Goal: Information Seeking & Learning: Learn about a topic

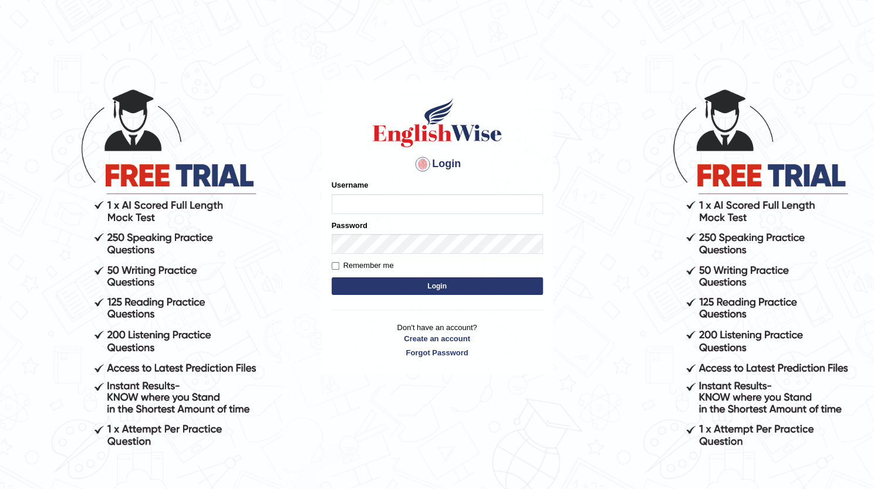
click at [370, 208] on input "Username" at bounding box center [437, 204] width 211 height 20
type input "Pujathapa"
click at [371, 285] on button "Login" at bounding box center [437, 287] width 211 height 18
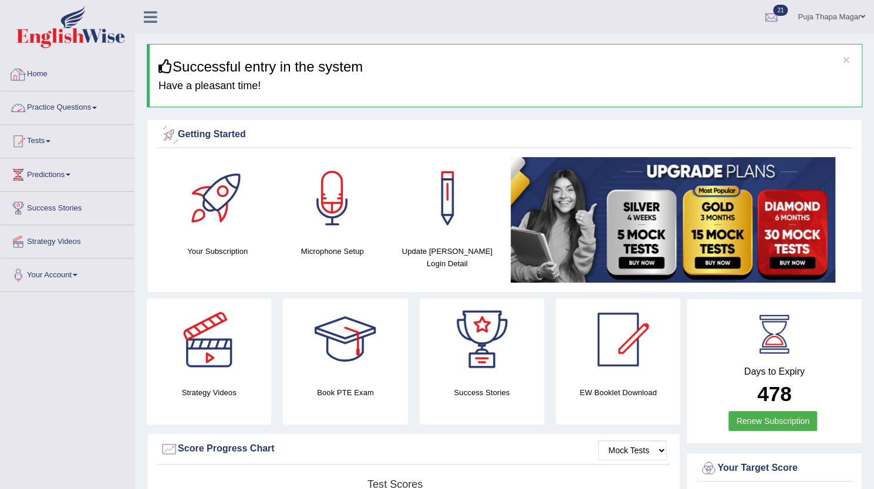
click at [72, 105] on link "Practice Questions" at bounding box center [68, 106] width 134 height 29
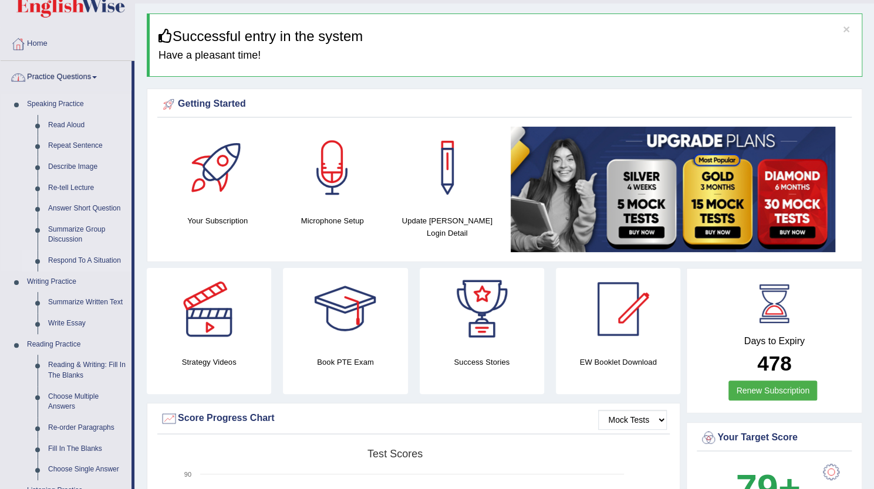
scroll to position [27, 0]
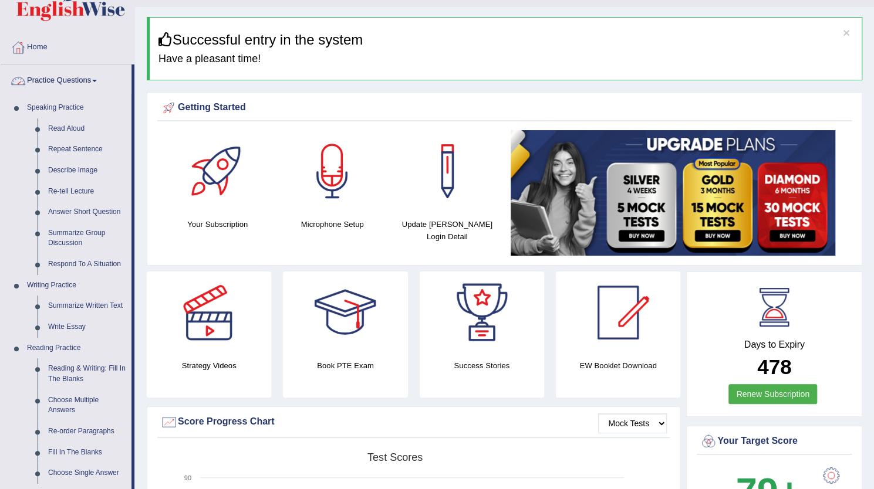
click at [77, 82] on link "Practice Questions" at bounding box center [66, 79] width 131 height 29
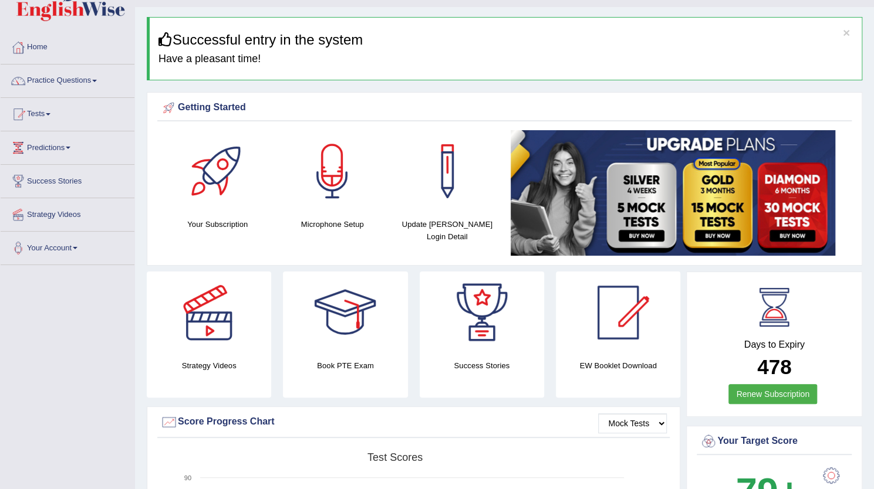
click at [77, 82] on link "Practice Questions" at bounding box center [68, 79] width 134 height 29
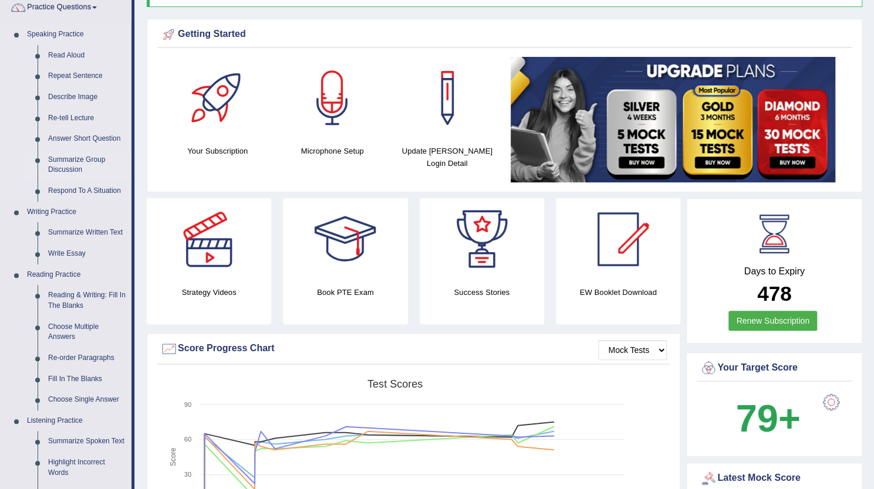
scroll to position [101, 0]
click at [109, 232] on link "Summarize Written Text" at bounding box center [87, 232] width 89 height 21
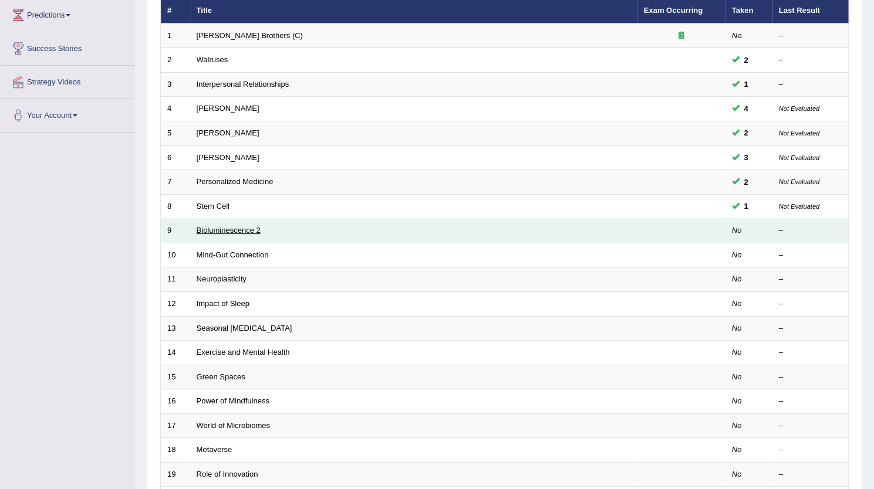
click at [257, 227] on link "Bioluminescence 2" at bounding box center [229, 230] width 64 height 9
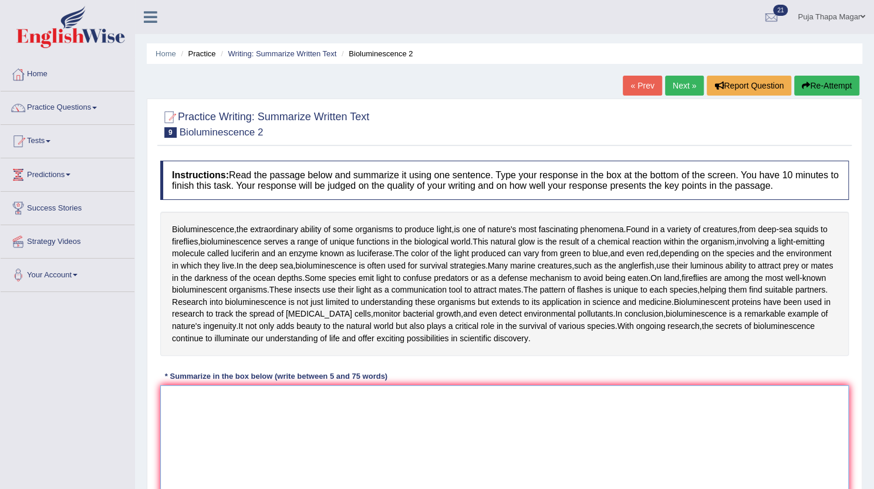
click at [184, 391] on textarea at bounding box center [504, 443] width 688 height 114
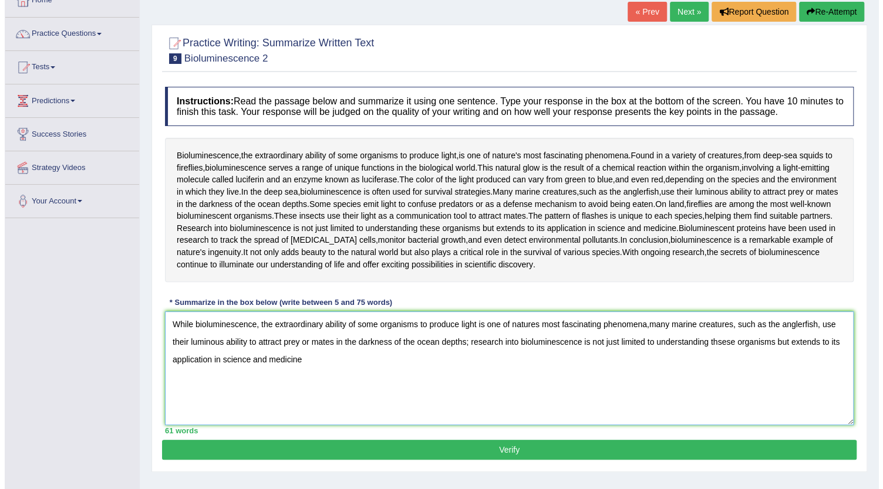
scroll to position [76, 0]
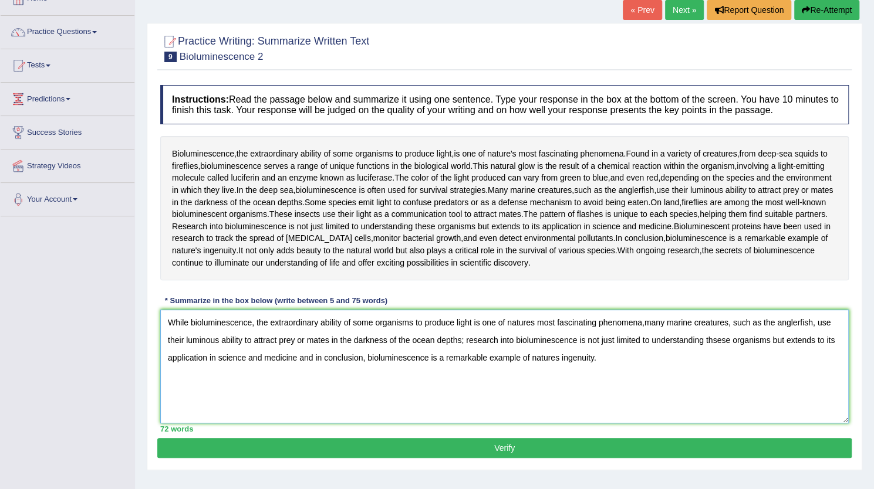
type textarea "While bioluminescence, the extraordinary ability of some organisms to produce l…"
click at [498, 444] on button "Verify" at bounding box center [504, 448] width 694 height 20
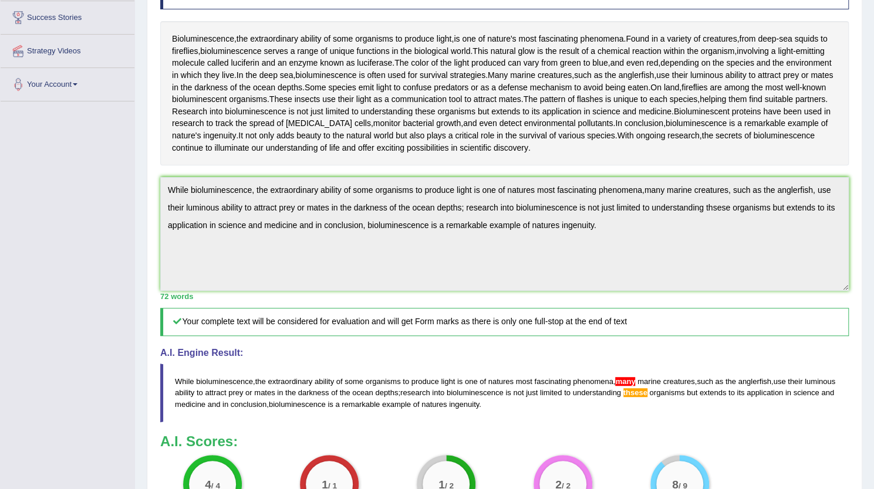
scroll to position [190, 0]
click at [158, 191] on div "Instructions: Read the passage below and summarize it using one sentence. Type …" at bounding box center [504, 250] width 694 height 570
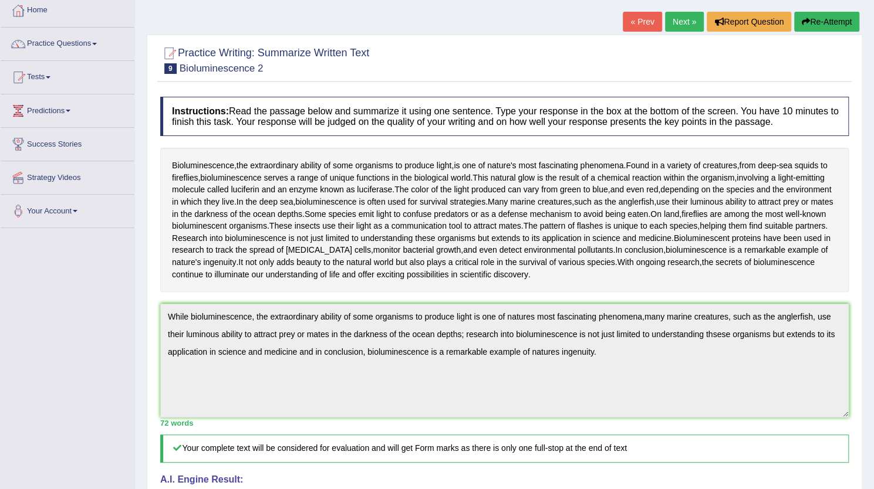
scroll to position [0, 0]
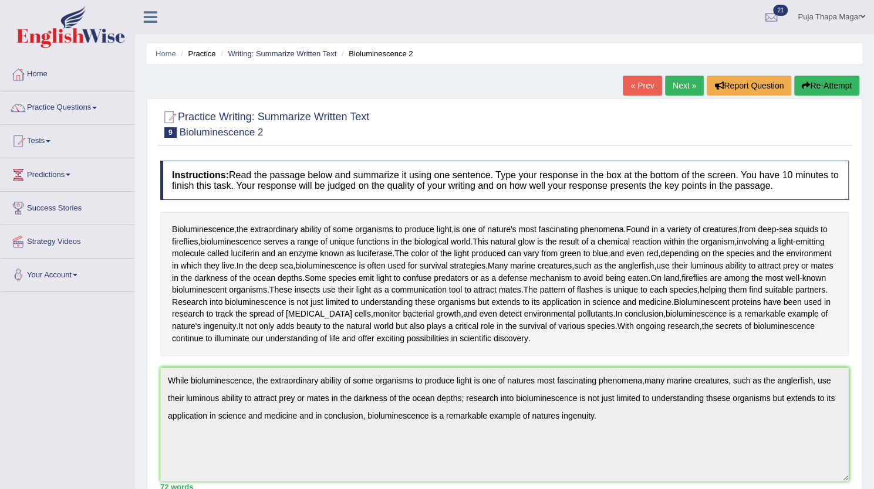
click at [822, 92] on button "Re-Attempt" at bounding box center [826, 86] width 65 height 20
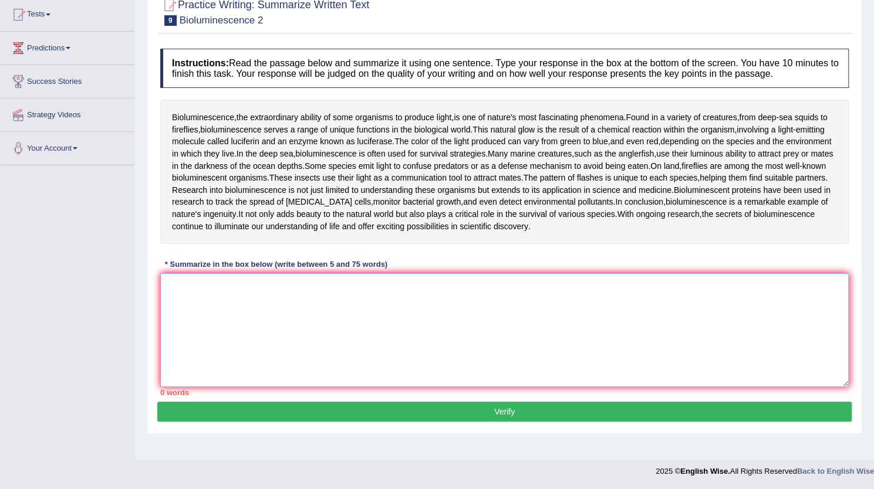
click at [273, 302] on textarea at bounding box center [504, 330] width 688 height 114
paste textarea "While bioluminescence, the extraordinary ability of some organisms to produce l…"
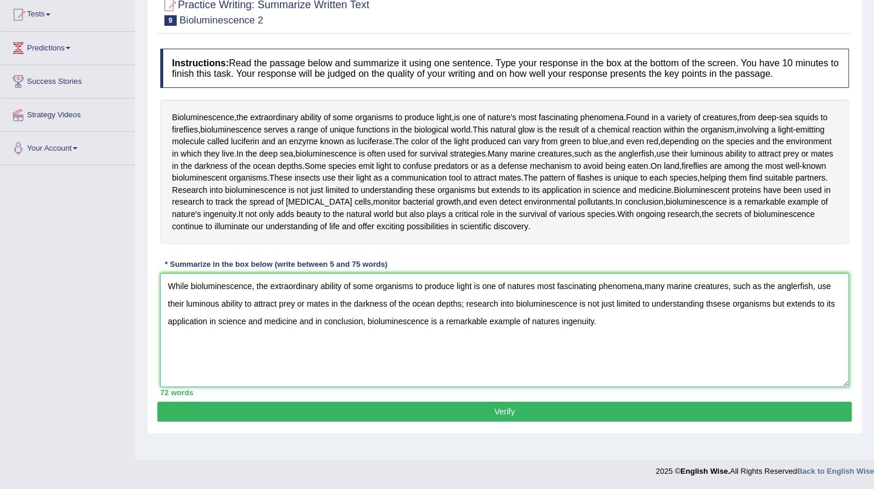
click at [643, 285] on textarea "While bioluminescence, the extraordinary ability of some organisms to produce l…" at bounding box center [504, 330] width 688 height 114
click at [714, 302] on textarea "While bioluminescence, the extraordinary ability of some organisms to produce l…" at bounding box center [504, 330] width 688 height 114
type textarea "While bioluminescence, the extraordinary ability of some organisms to produce l…"
click at [574, 411] on button "Verify" at bounding box center [504, 412] width 694 height 20
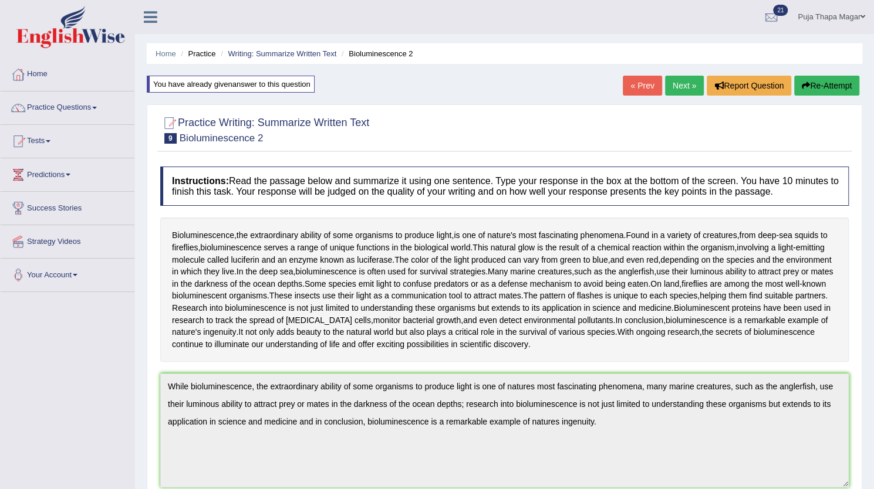
click at [680, 79] on link "Next »" at bounding box center [684, 86] width 39 height 20
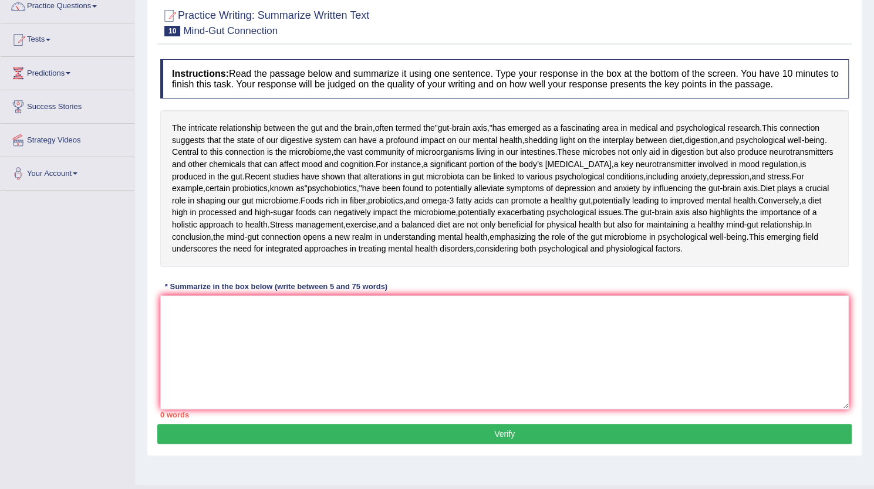
scroll to position [102, 0]
click at [202, 389] on textarea at bounding box center [504, 352] width 688 height 114
type textarea "w"
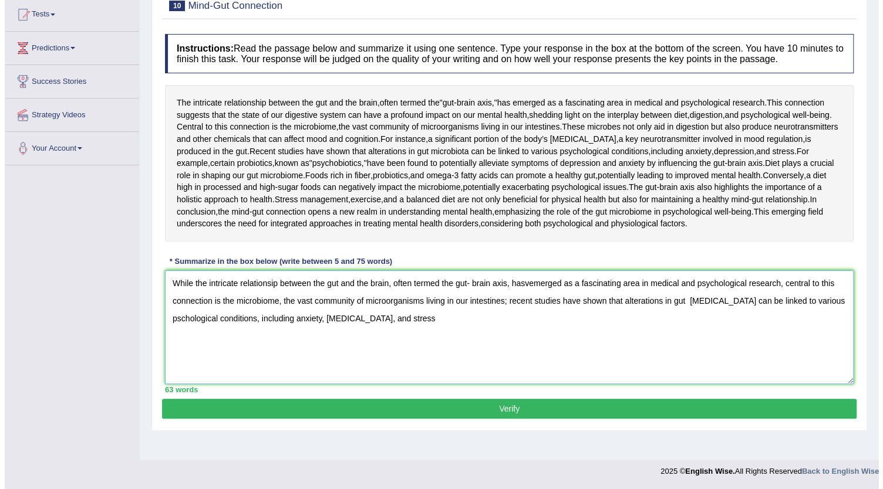
scroll to position [164, 0]
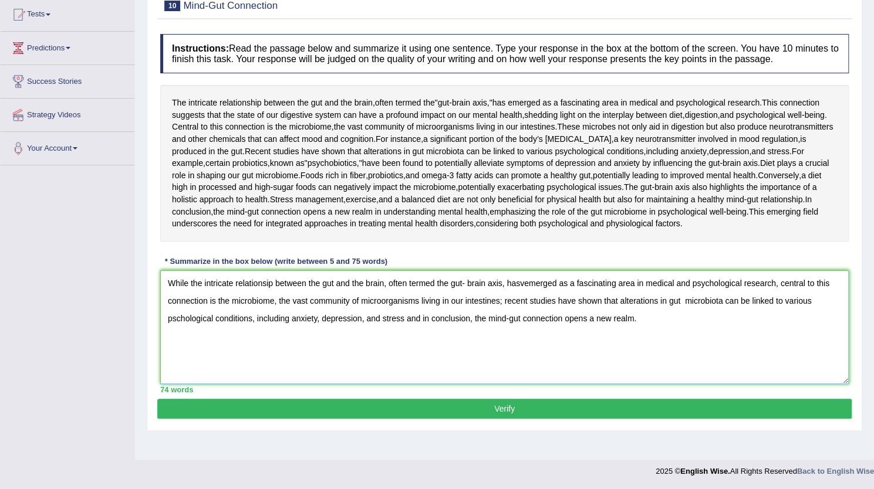
type textarea "While the intricate relationsip between the gut and the brain, often termed the…"
click at [450, 419] on button "Verify" at bounding box center [504, 409] width 694 height 20
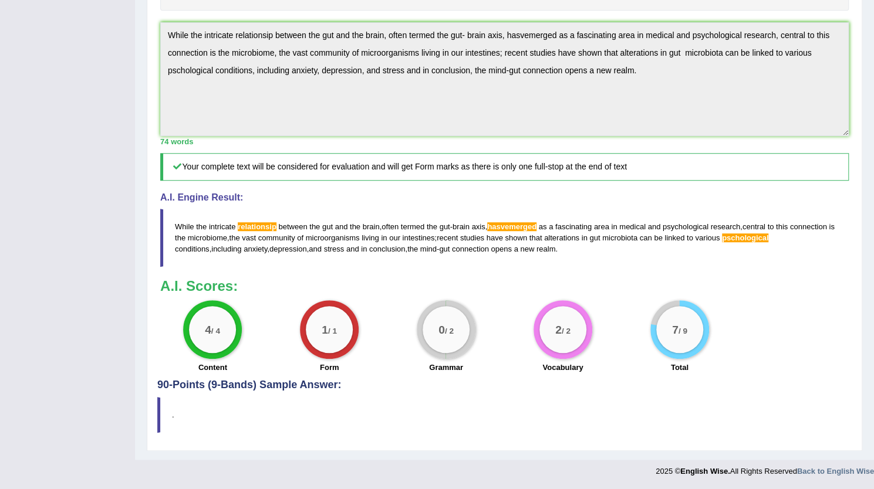
scroll to position [392, 0]
drag, startPoint x: 538, startPoint y: 289, endPoint x: 300, endPoint y: 261, distance: 238.8
click at [300, 261] on blockquote "While the intricate relationsip between the gut and the brain , often termed th…" at bounding box center [504, 238] width 688 height 58
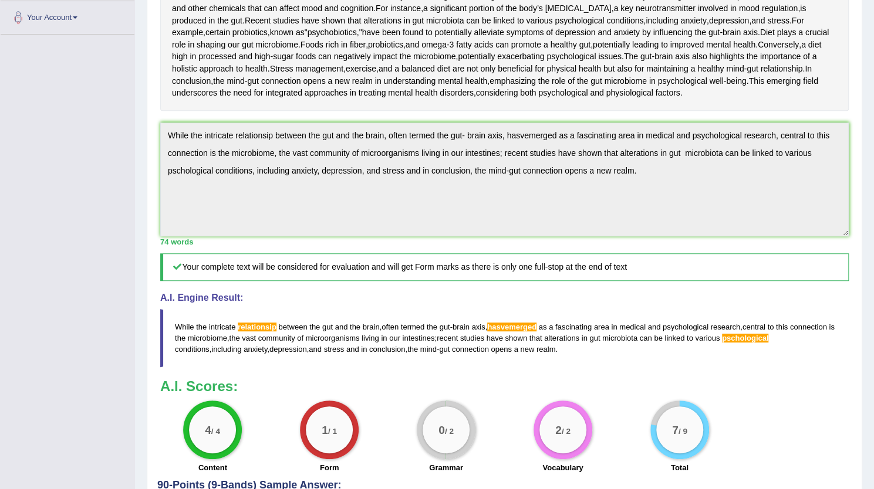
scroll to position [0, 0]
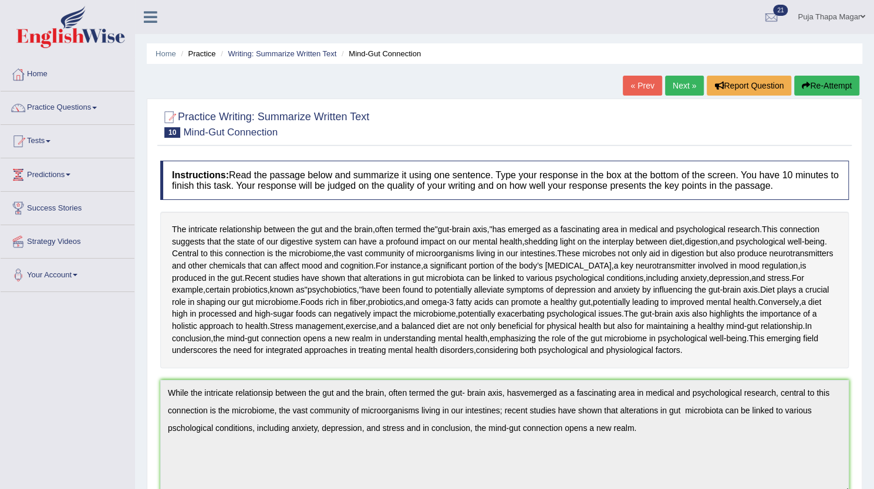
click at [832, 80] on button "Re-Attempt" at bounding box center [826, 86] width 65 height 20
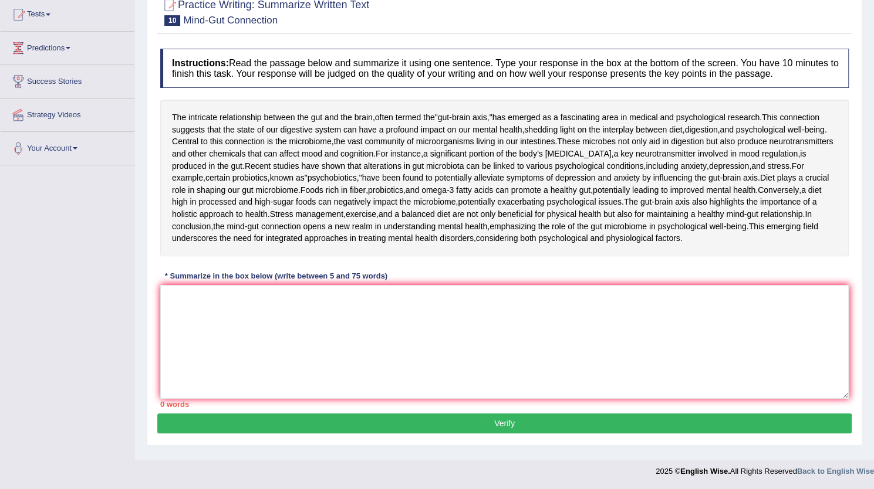
scroll to position [204, 0]
click at [308, 321] on textarea at bounding box center [504, 342] width 688 height 114
drag, startPoint x: 308, startPoint y: 321, endPoint x: 310, endPoint y: 315, distance: 6.9
click at [310, 315] on textarea at bounding box center [504, 342] width 688 height 114
paste textarea "While the intricate relationsip between the gut and the brain, often termed the…"
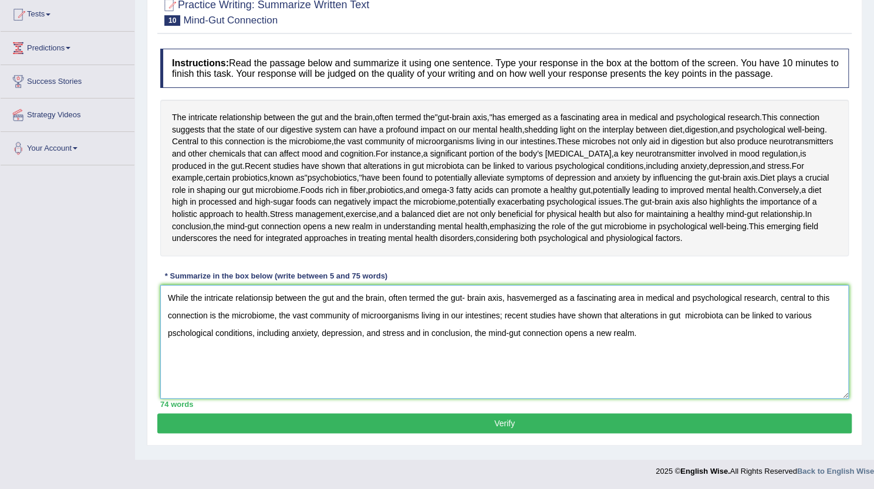
click at [264, 303] on textarea "While the intricate relationsip between the gut and the brain, often termed the…" at bounding box center [504, 342] width 688 height 114
click at [525, 305] on textarea "While the intricate relationship between the gut and the brain, often termed th…" at bounding box center [504, 342] width 688 height 114
click at [530, 301] on textarea "While the intricate relationship between the gut and the brain, often termed th…" at bounding box center [504, 342] width 688 height 114
click at [171, 339] on textarea "While the intricate relationship between the gut and the brain, often termed th…" at bounding box center [504, 342] width 688 height 114
click at [175, 341] on textarea "While the intricate relationship between the gut and the brain, often termed th…" at bounding box center [504, 342] width 688 height 114
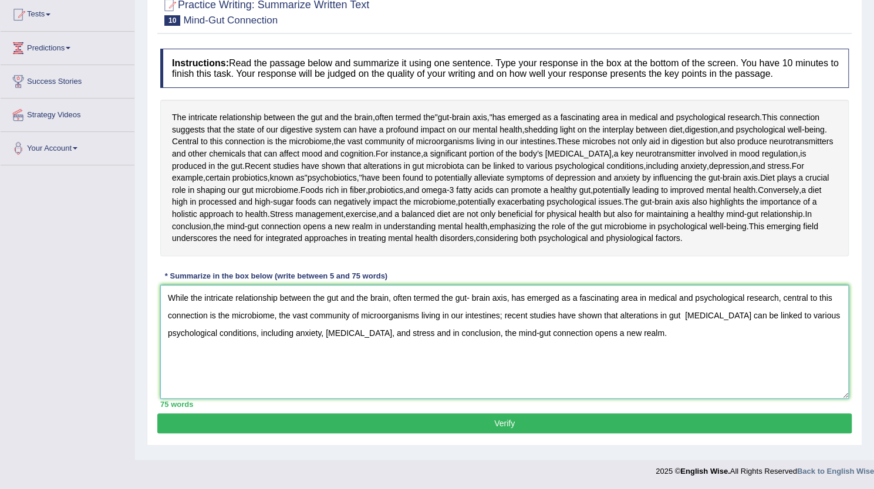
click at [384, 340] on textarea "While the intricate relationship between the gut and the brain, often termed th…" at bounding box center [504, 342] width 688 height 114
type textarea "While the intricate relationship between the gut and the brain, often termed th…"
click at [494, 432] on button "Verify" at bounding box center [504, 424] width 694 height 20
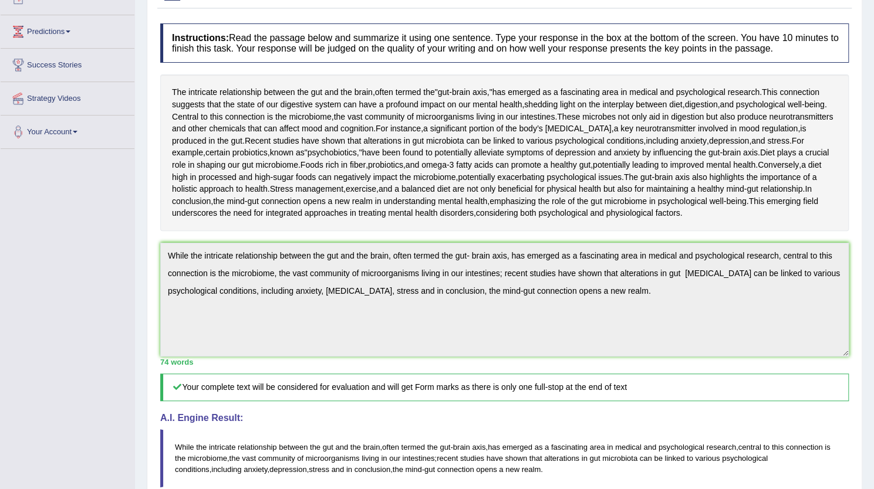
scroll to position [0, 0]
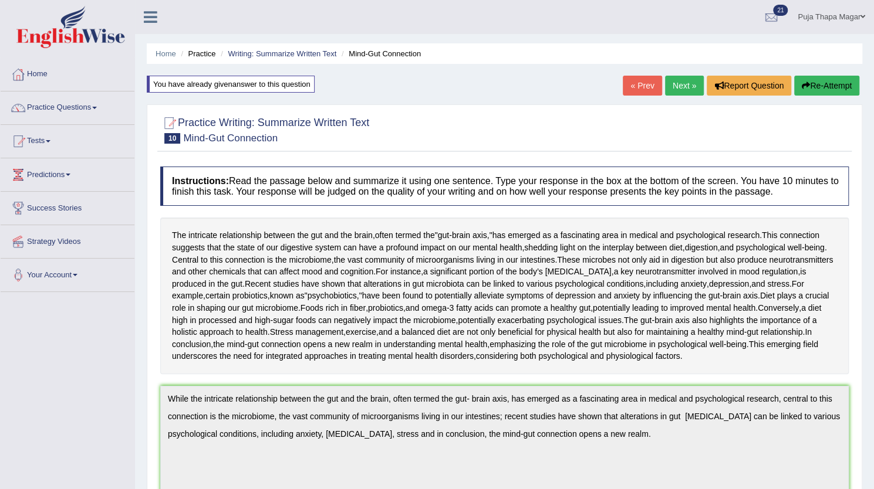
click at [826, 82] on button "Re-Attempt" at bounding box center [826, 86] width 65 height 20
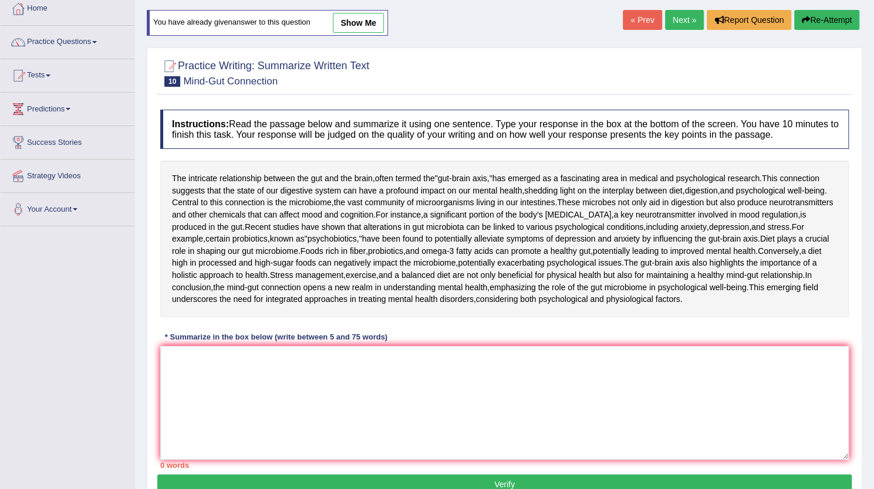
scroll to position [204, 0]
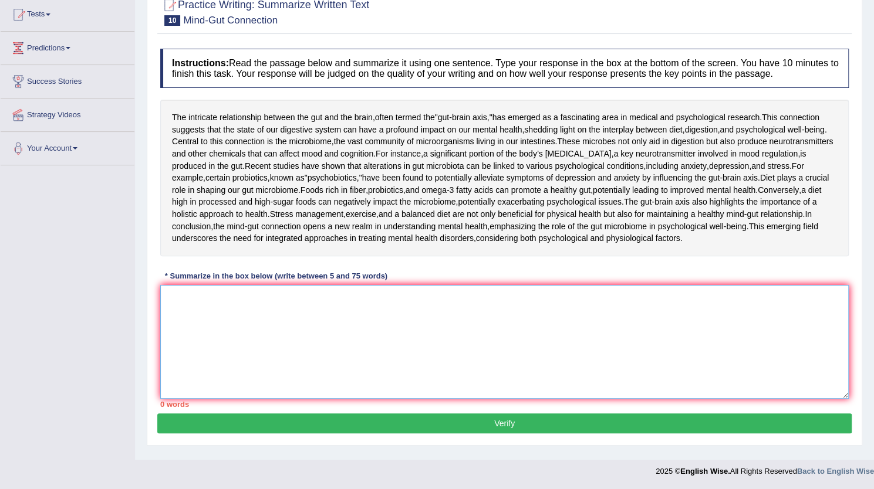
click at [191, 313] on textarea at bounding box center [504, 342] width 688 height 114
paste textarea "While the intricate relationship between the gut and the brain, often termed th…"
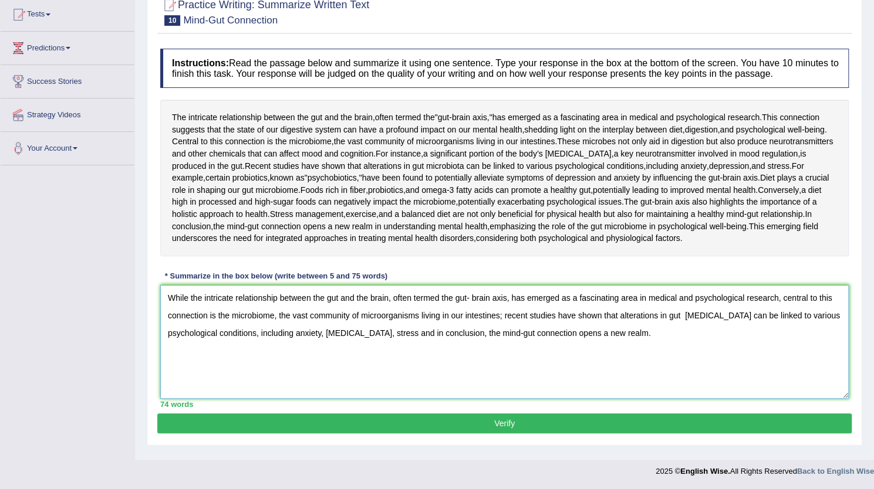
click at [369, 338] on textarea "While the intricate relationship between the gut and the brain, often termed th…" at bounding box center [504, 342] width 688 height 114
type textarea "While the intricate relationship between the gut and the brain, often termed th…"
click at [494, 426] on button "Verify" at bounding box center [504, 424] width 694 height 20
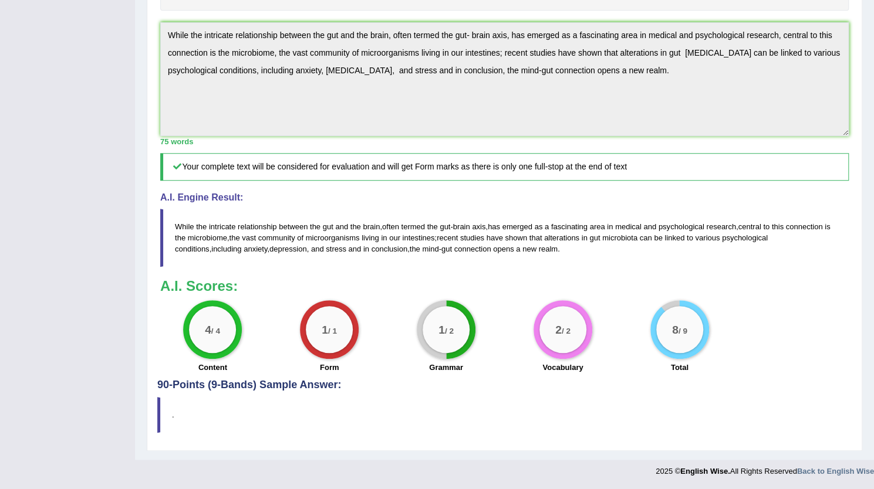
scroll to position [443, 0]
click at [494, 426] on blockquote "." at bounding box center [504, 415] width 694 height 36
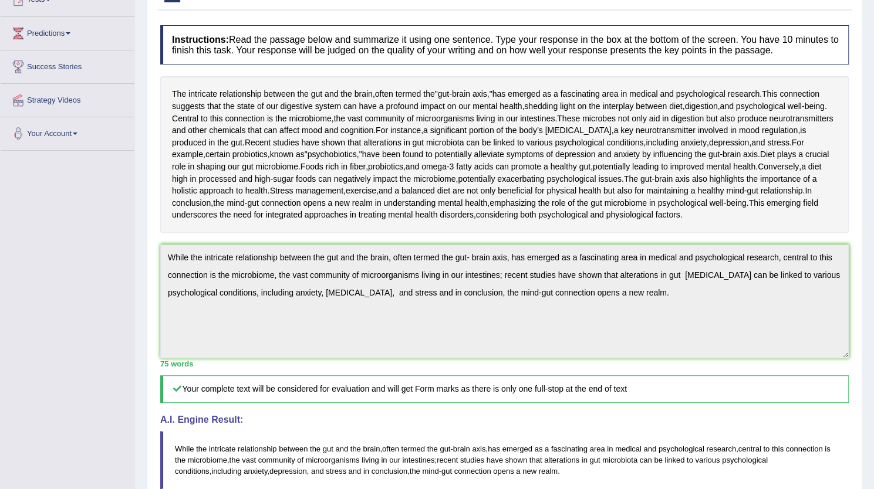
scroll to position [0, 0]
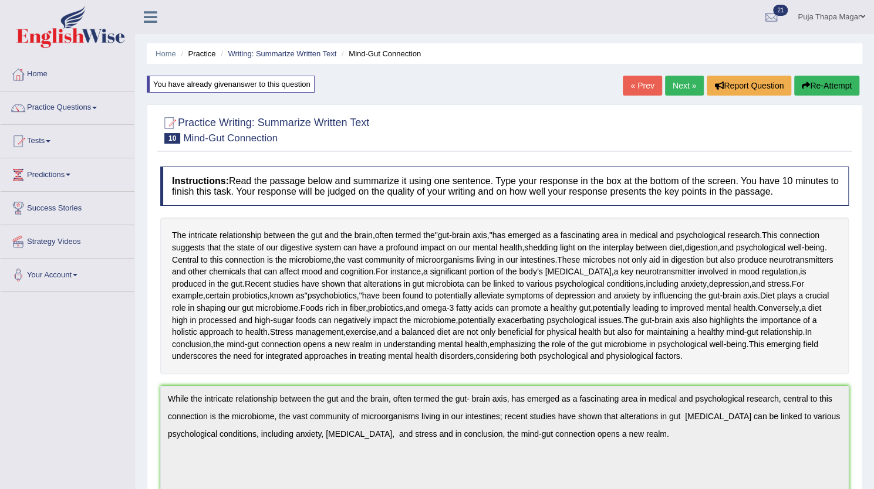
click at [73, 106] on link "Practice Questions" at bounding box center [68, 106] width 134 height 29
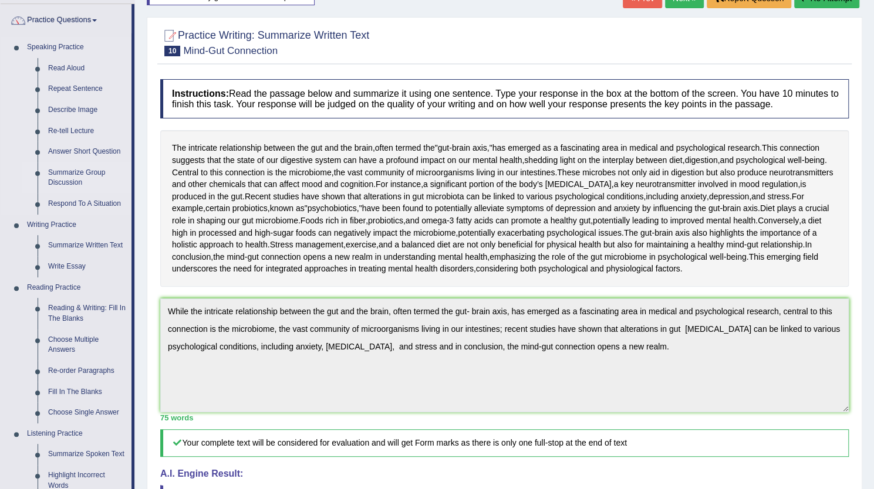
scroll to position [92, 0]
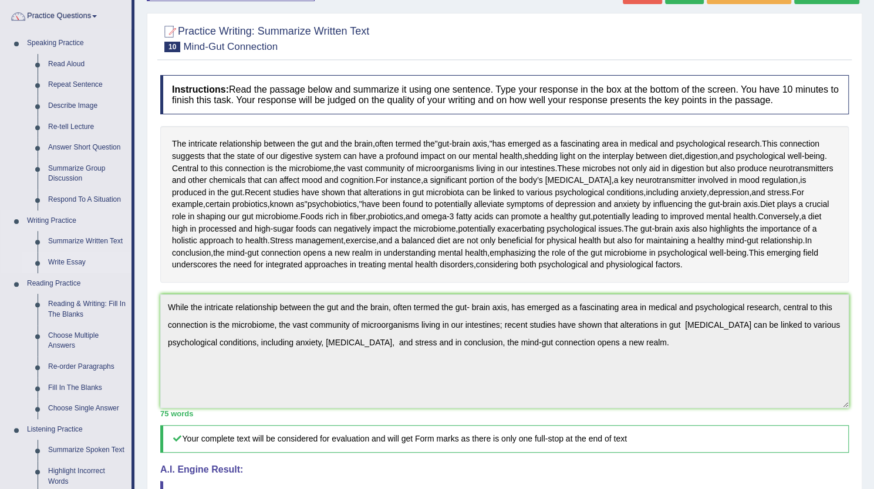
click at [72, 262] on link "Write Essay" at bounding box center [87, 262] width 89 height 21
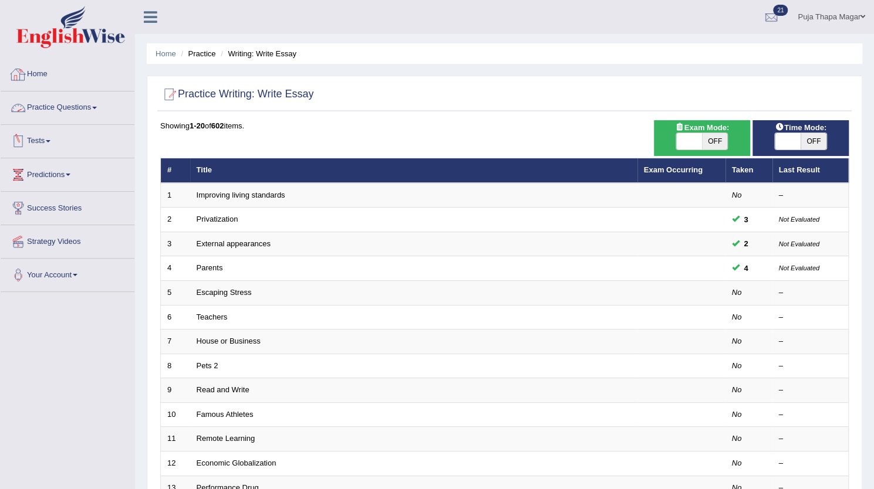
click at [94, 104] on link "Practice Questions" at bounding box center [68, 106] width 134 height 29
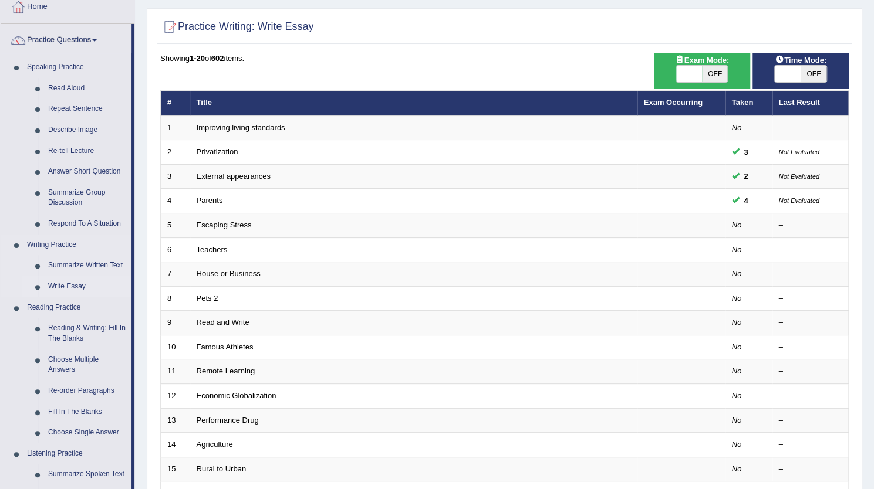
scroll to position [56, 0]
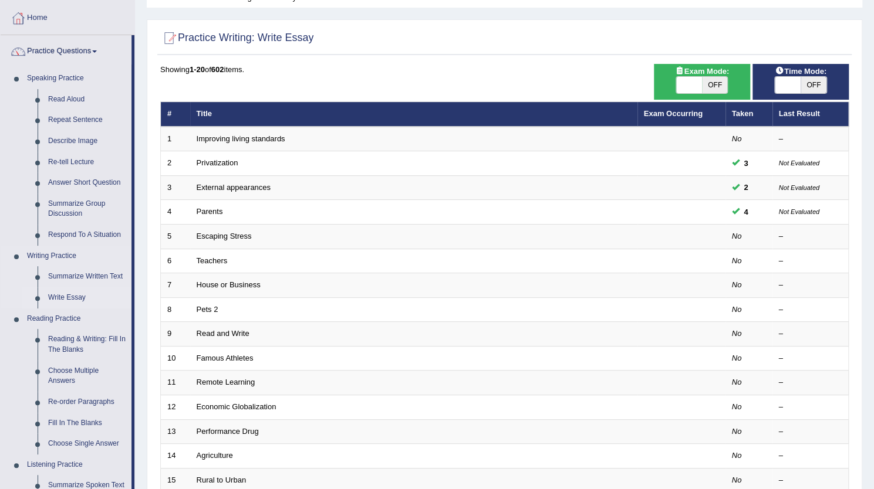
click at [74, 293] on link "Write Essay" at bounding box center [87, 298] width 89 height 21
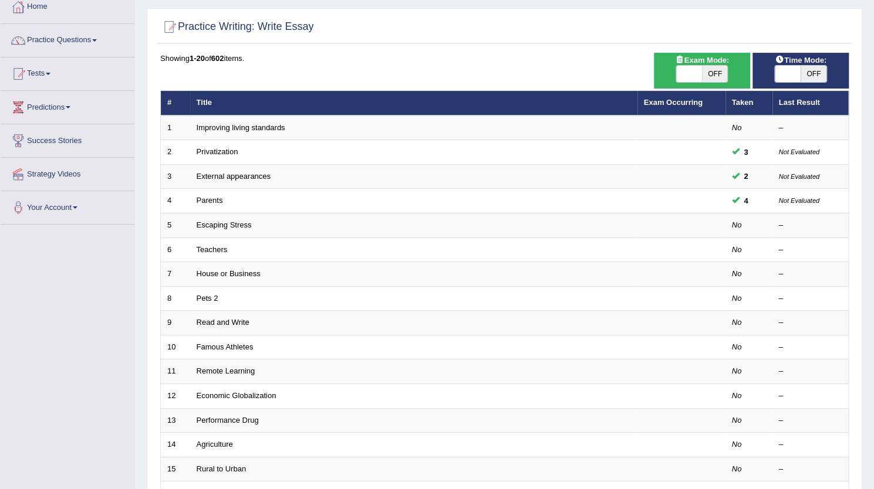
scroll to position [67, 0]
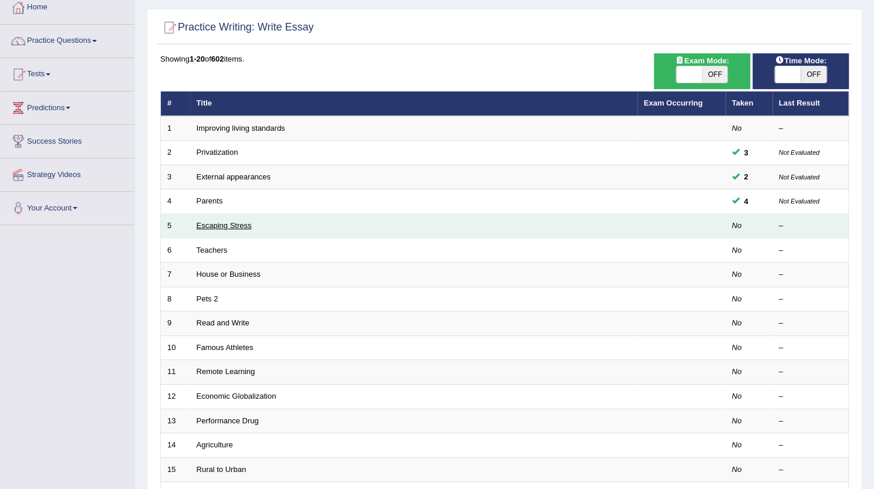
click at [248, 225] on link "Escaping Stress" at bounding box center [224, 225] width 55 height 9
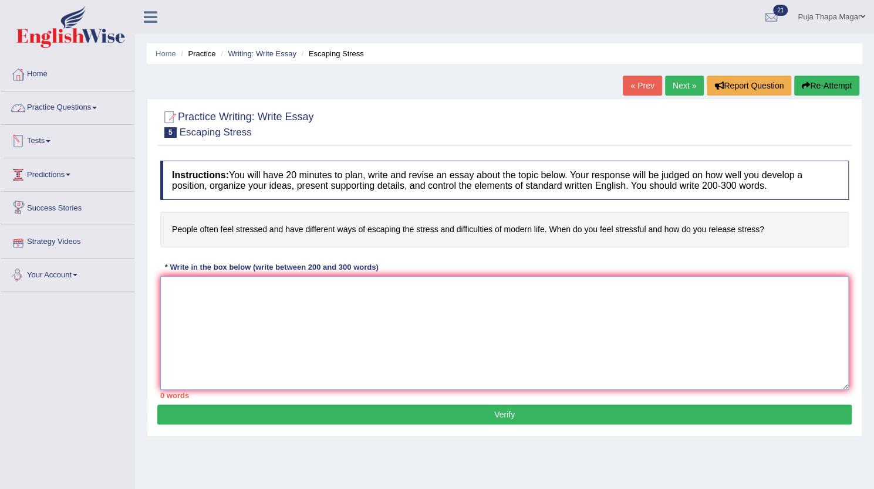
click at [208, 291] on textarea at bounding box center [504, 333] width 688 height 114
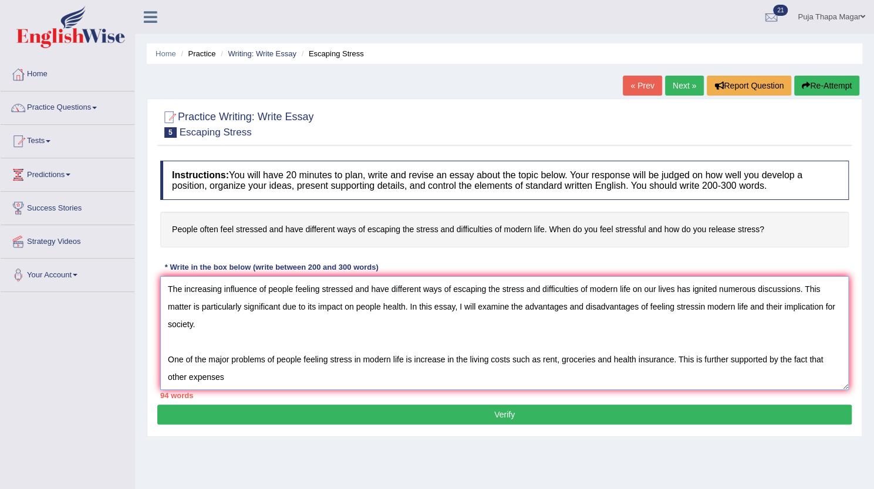
click at [189, 375] on textarea "The increasing influence of people feeling stressed and have different ways of …" at bounding box center [504, 333] width 688 height 114
click at [278, 376] on textarea "The increasing influence of people feeling stressed and have different ways of …" at bounding box center [504, 333] width 688 height 114
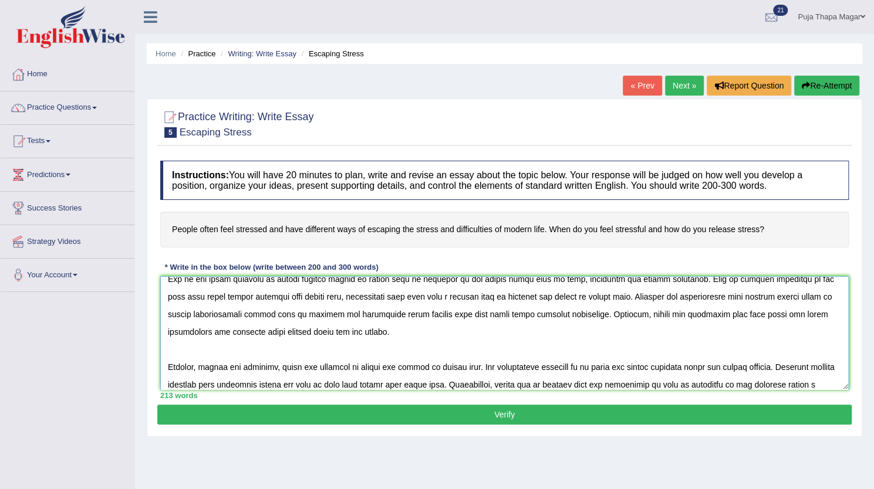
scroll to position [98, 0]
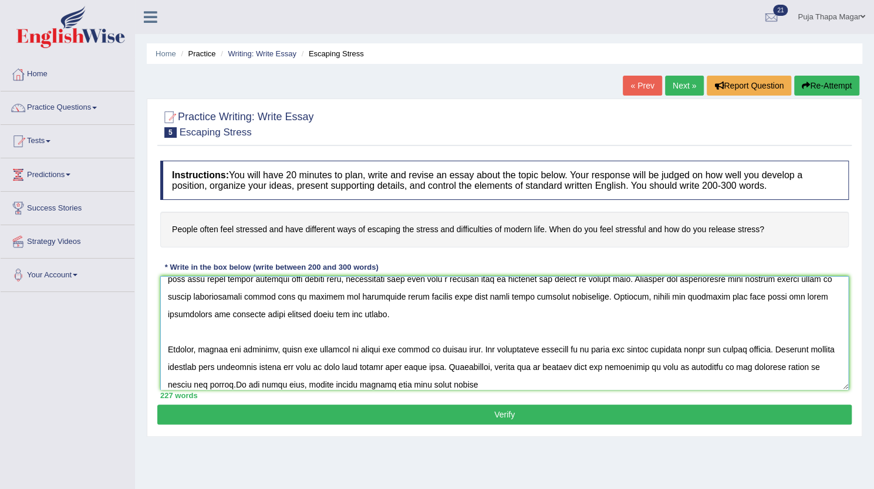
click at [364, 379] on textarea at bounding box center [504, 333] width 688 height 114
click at [507, 384] on textarea at bounding box center [504, 333] width 688 height 114
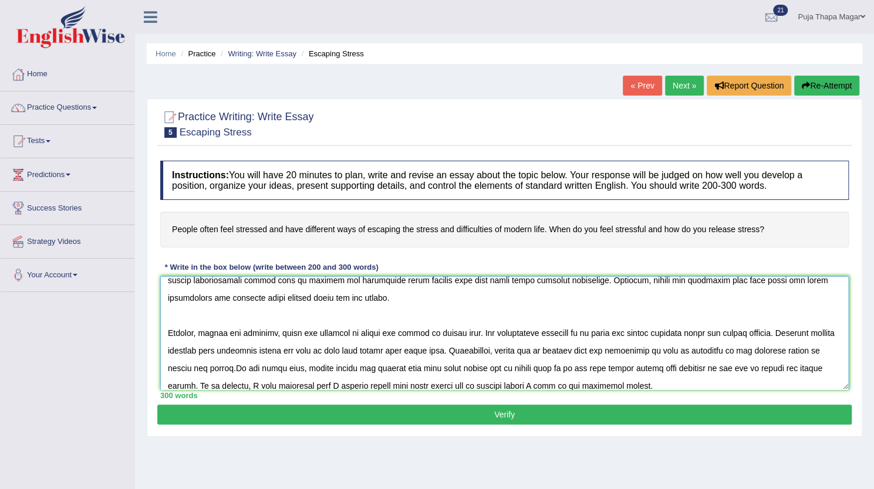
scroll to position [138, 0]
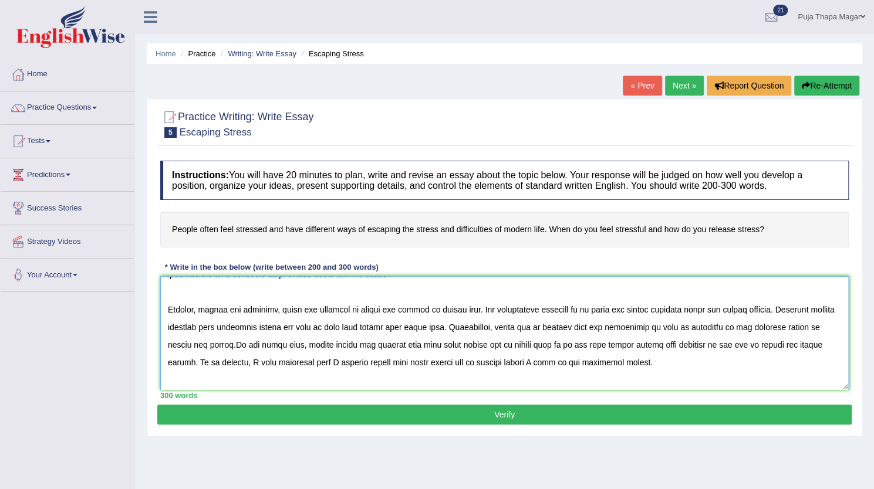
click at [596, 326] on textarea at bounding box center [504, 333] width 688 height 114
click at [575, 322] on textarea at bounding box center [504, 333] width 688 height 114
click at [685, 327] on textarea at bounding box center [504, 333] width 688 height 114
click at [610, 325] on textarea at bounding box center [504, 333] width 688 height 114
click at [258, 342] on textarea at bounding box center [504, 333] width 688 height 114
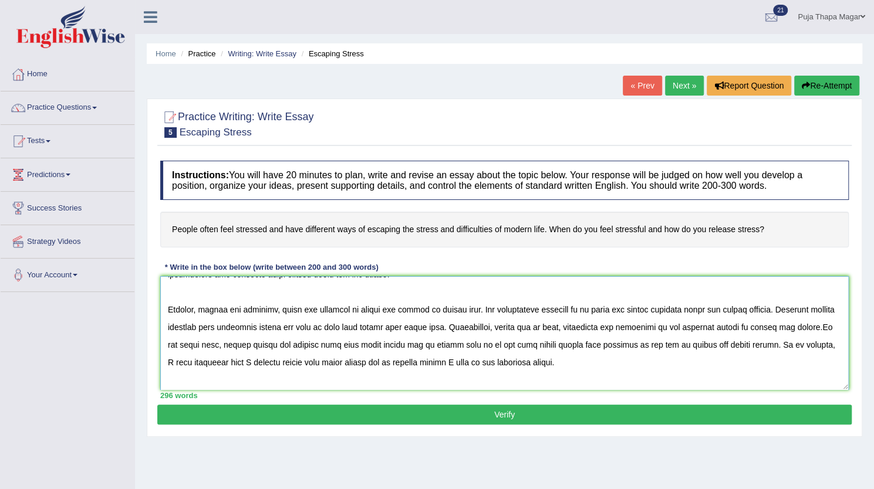
click at [258, 342] on textarea at bounding box center [504, 333] width 688 height 114
click at [489, 346] on textarea at bounding box center [504, 333] width 688 height 114
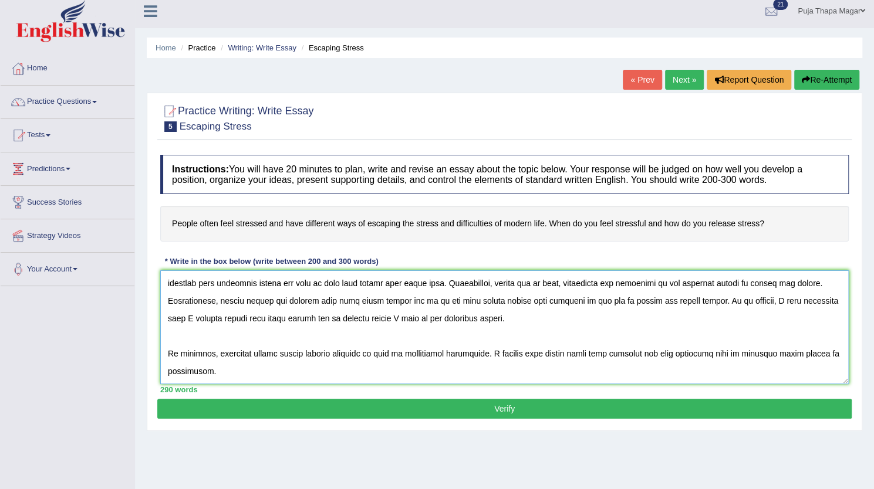
scroll to position [171, 0]
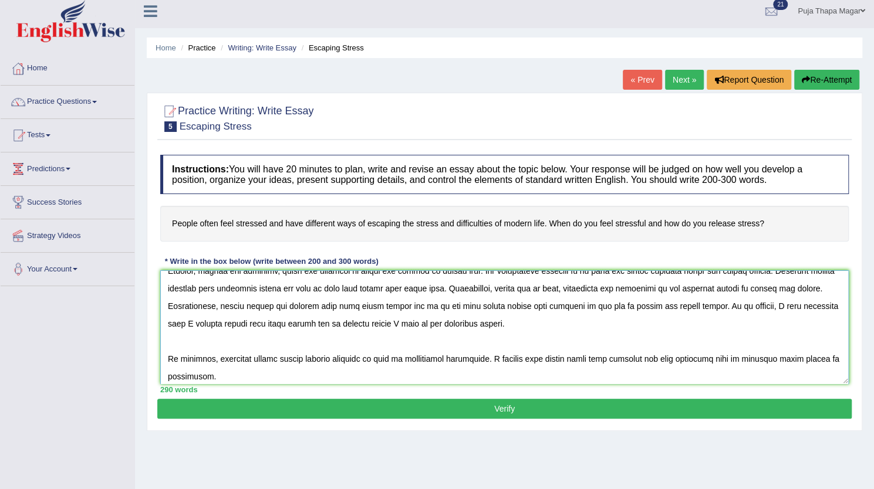
type textarea "The increasing influence of people feeling stressed and have different ways of …"
click at [483, 404] on button "Verify" at bounding box center [504, 409] width 694 height 20
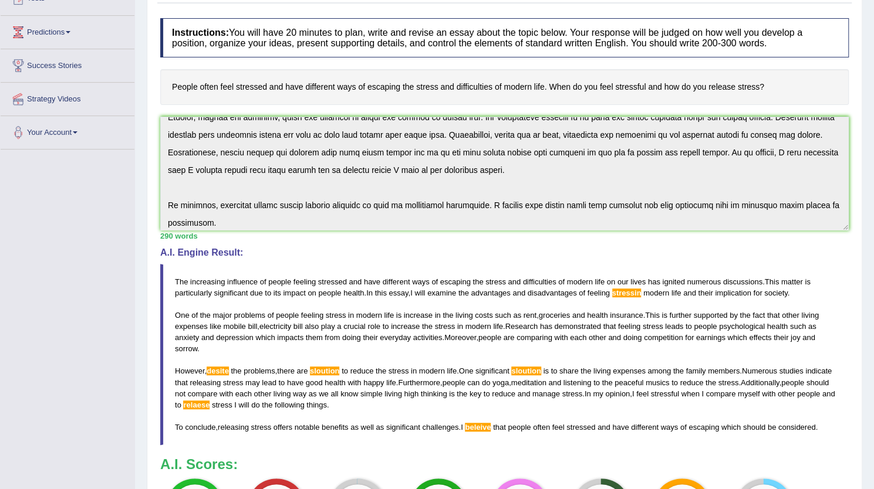
scroll to position [0, 0]
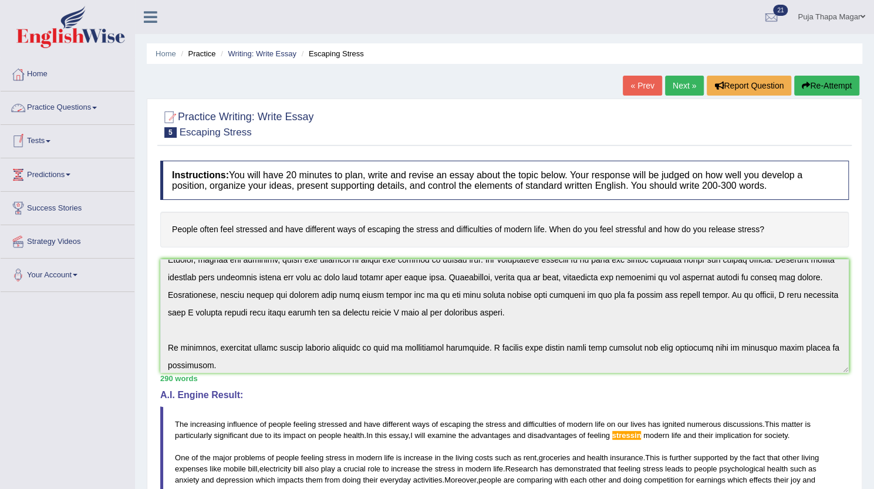
click at [68, 105] on link "Practice Questions" at bounding box center [68, 106] width 134 height 29
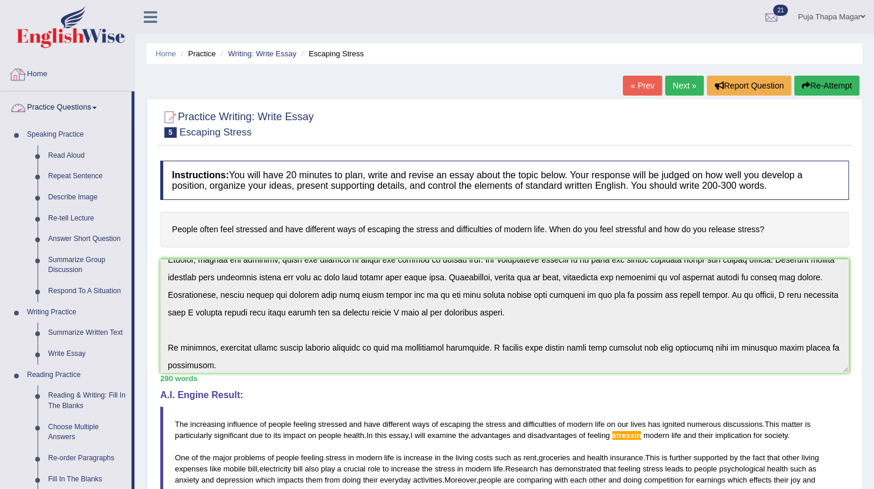
click at [38, 73] on link "Home" at bounding box center [68, 72] width 134 height 29
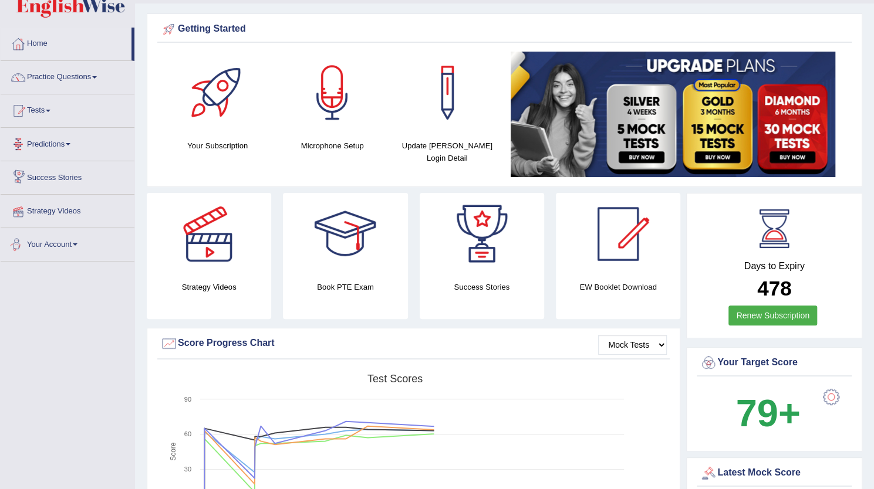
scroll to position [30, 0]
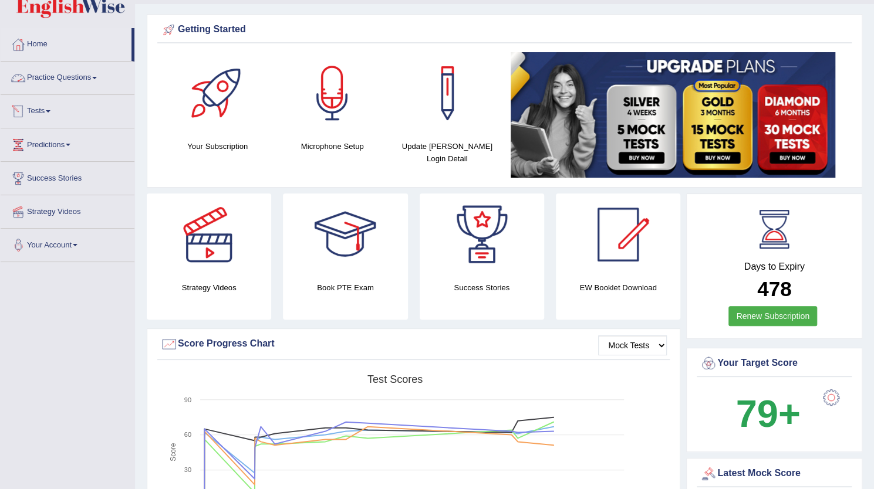
click at [75, 79] on link "Practice Questions" at bounding box center [68, 76] width 134 height 29
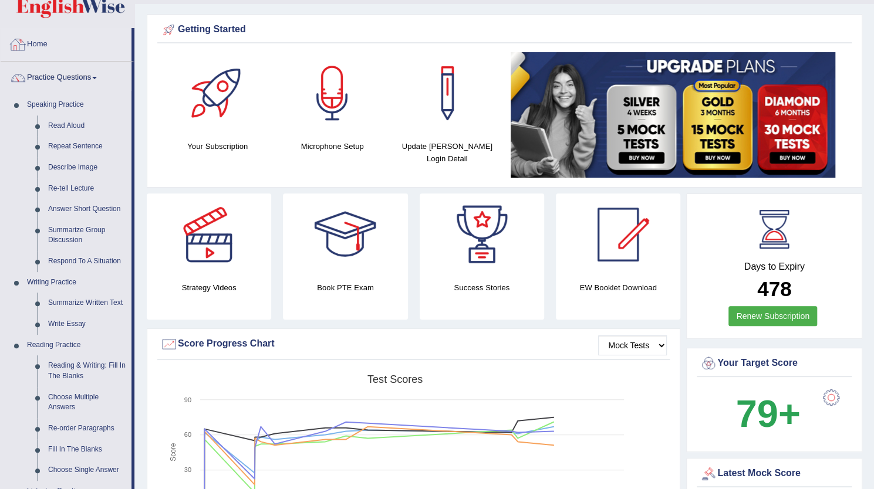
click at [40, 46] on link "Home" at bounding box center [66, 42] width 131 height 29
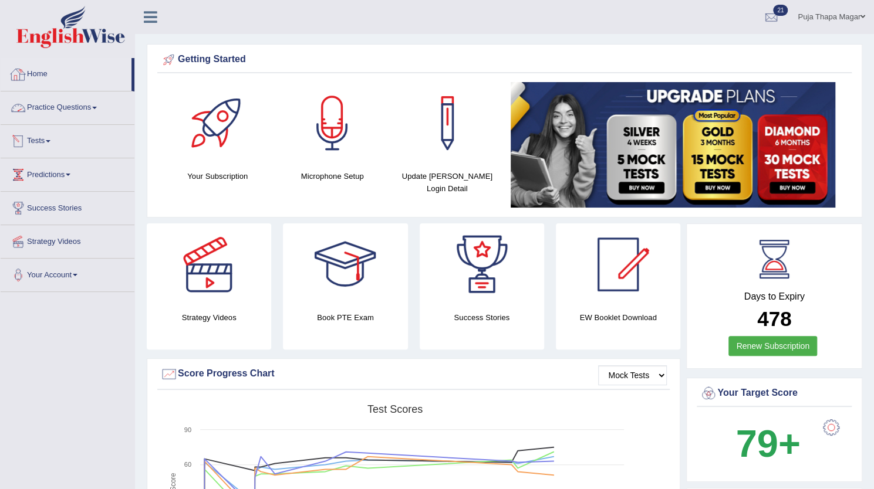
click at [87, 111] on link "Practice Questions" at bounding box center [68, 106] width 134 height 29
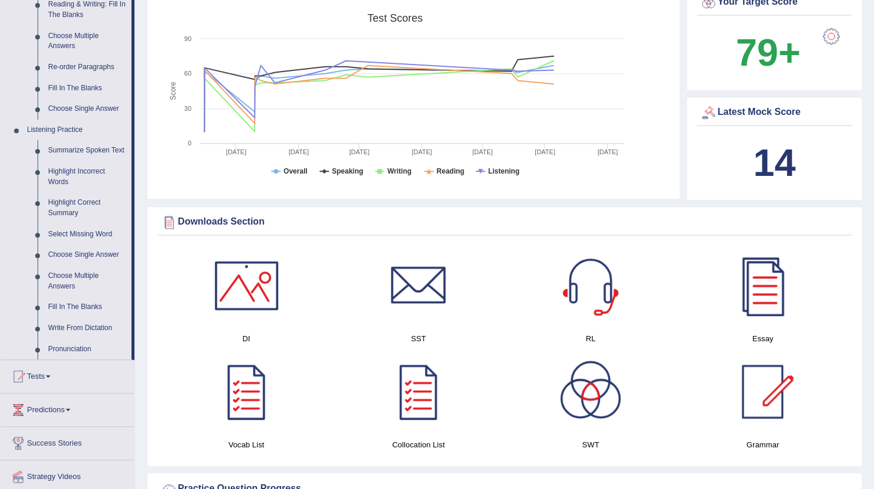
scroll to position [397, 0]
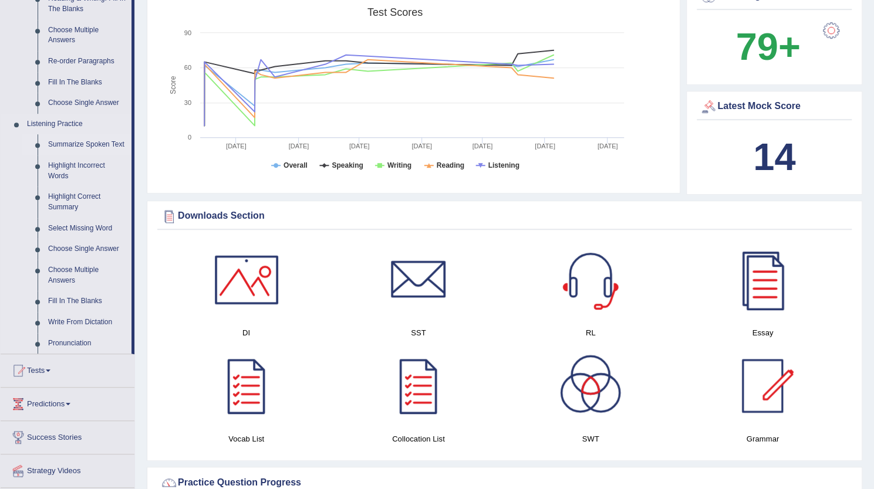
click at [116, 140] on link "Summarize Spoken Text" at bounding box center [87, 144] width 89 height 21
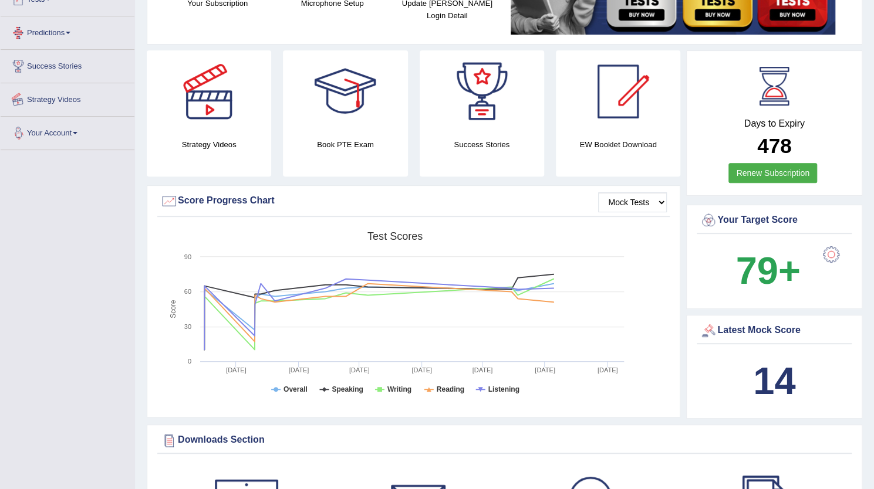
scroll to position [237, 0]
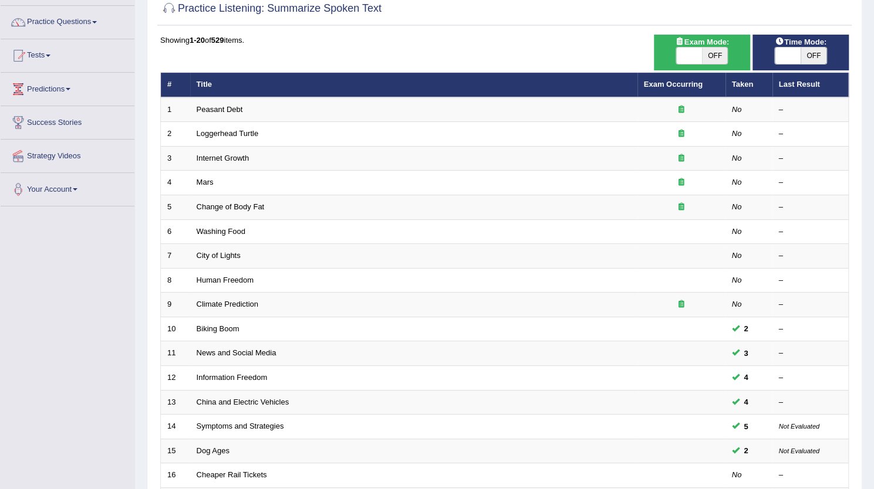
scroll to position [87, 0]
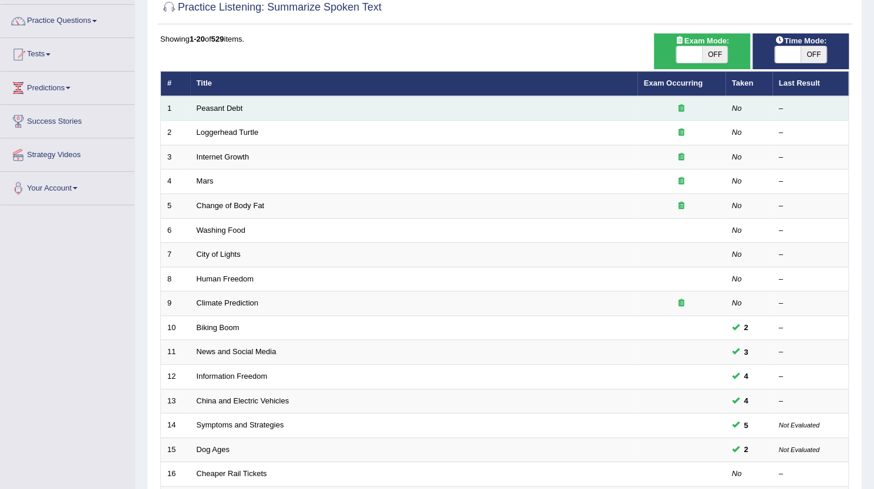
click at [235, 100] on td "Peasant Debt" at bounding box center [413, 108] width 447 height 25
click at [231, 106] on link "Peasant Debt" at bounding box center [220, 108] width 46 height 9
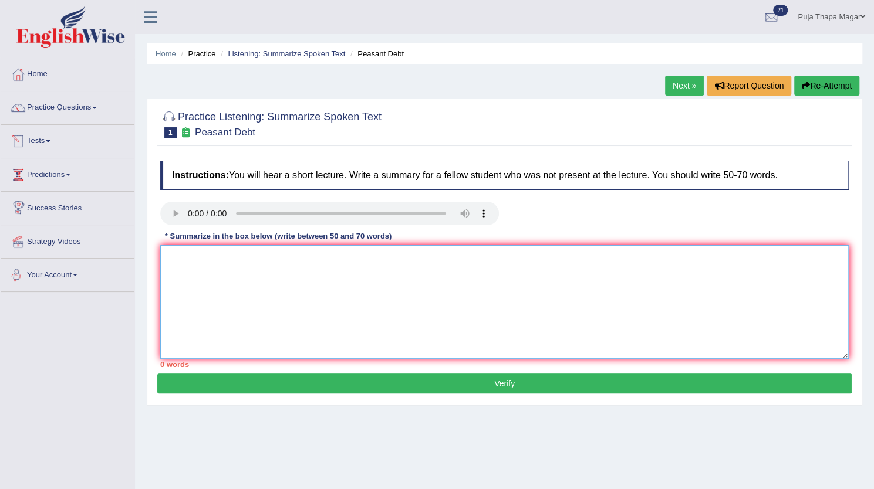
click at [191, 278] on textarea at bounding box center [504, 302] width 688 height 114
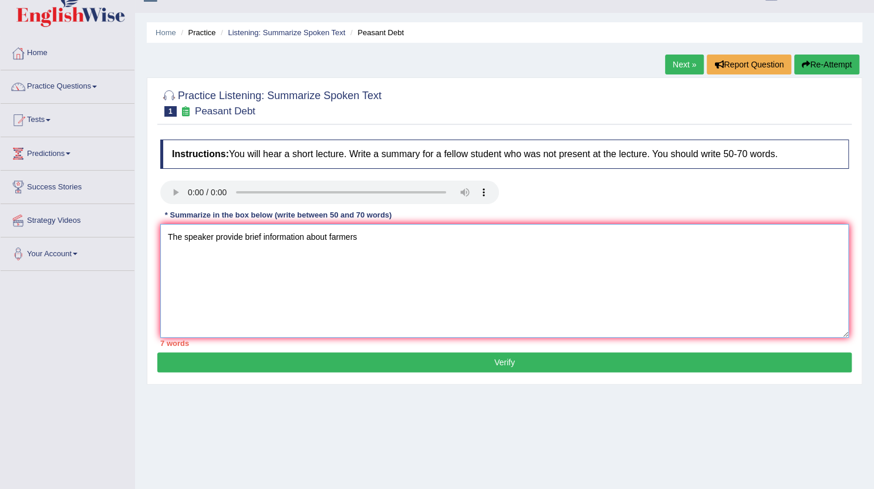
scroll to position [25, 0]
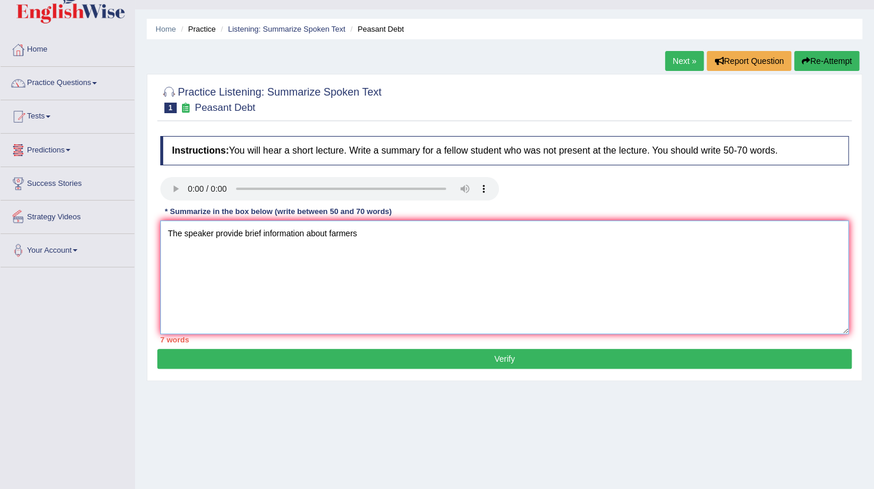
click at [242, 234] on textarea "The speaker provide brief information about farmers" at bounding box center [504, 278] width 688 height 114
click at [393, 231] on textarea "The speaker provides brief information about farmers" at bounding box center [504, 278] width 688 height 114
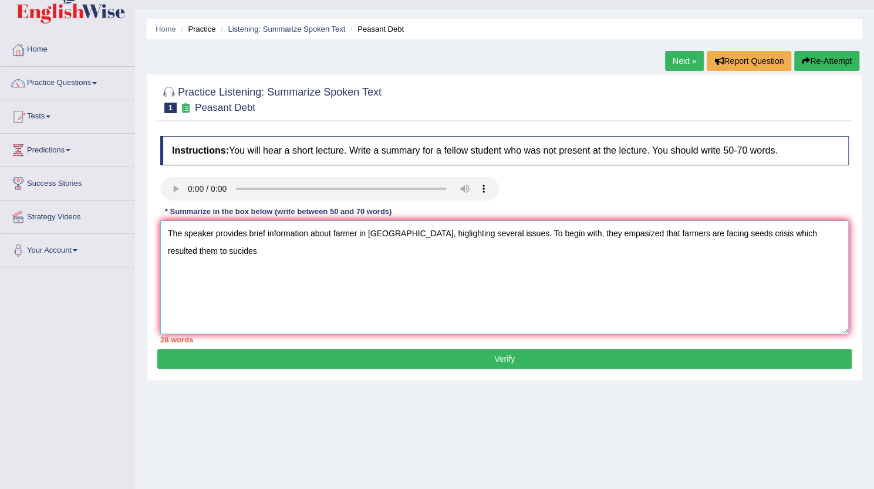
click at [641, 234] on textarea "The speaker provides brief information about farmer in India, higlighting sever…" at bounding box center [504, 278] width 688 height 114
click at [837, 231] on textarea "The speaker provides brief information about farmer in India, higlighting sever…" at bounding box center [504, 278] width 688 height 114
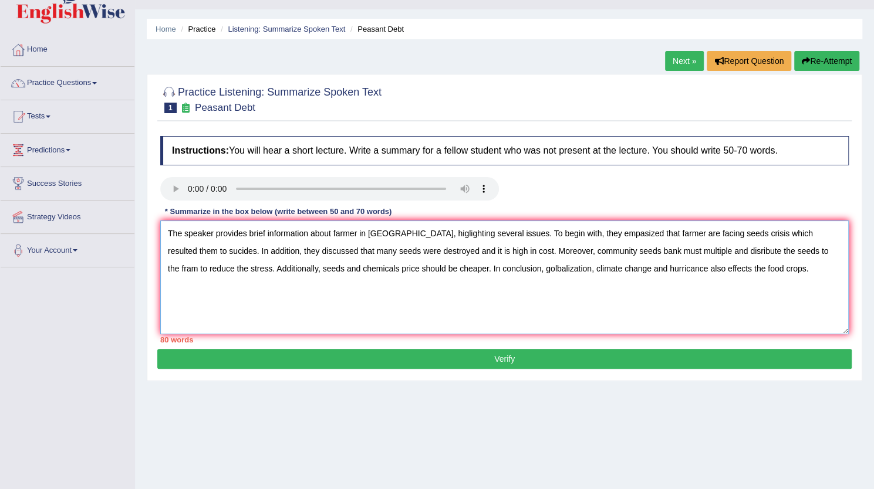
click at [267, 231] on textarea "The speaker provides brief information about farmer in India, higlighting sever…" at bounding box center [504, 278] width 688 height 114
click at [461, 233] on textarea "The speaker provides information about farmer in India, higlighting several iss…" at bounding box center [504, 278] width 688 height 114
click at [291, 267] on textarea "The speaker provides information about farmer in India. To begin with, they emp…" at bounding box center [504, 278] width 688 height 114
click at [292, 267] on textarea "The speaker provides information about farmer in India. To begin with, they emp…" at bounding box center [504, 278] width 688 height 114
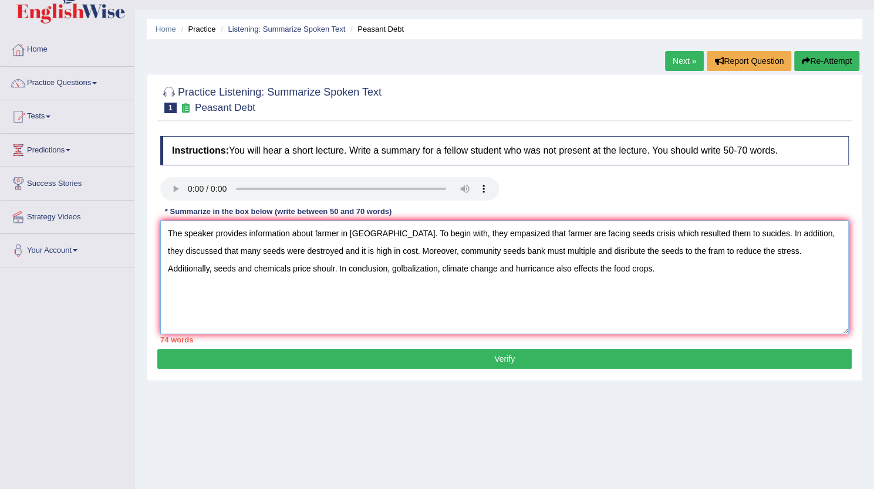
click at [246, 266] on textarea "The speaker provides information about farmer in India. To begin with, they emp…" at bounding box center [504, 278] width 688 height 114
click at [211, 266] on textarea "The speaker provides information about farmer in India. To begin with, they emp…" at bounding box center [504, 278] width 688 height 114
click at [354, 267] on textarea "The speaker provides information about farmer in India. To begin with, they emp…" at bounding box center [504, 278] width 688 height 114
click at [524, 269] on textarea "The speaker provides information about farmer in India. To begin with, they emp…" at bounding box center [504, 278] width 688 height 114
type textarea "The speaker provides information about farmer in India. To begin with, they emp…"
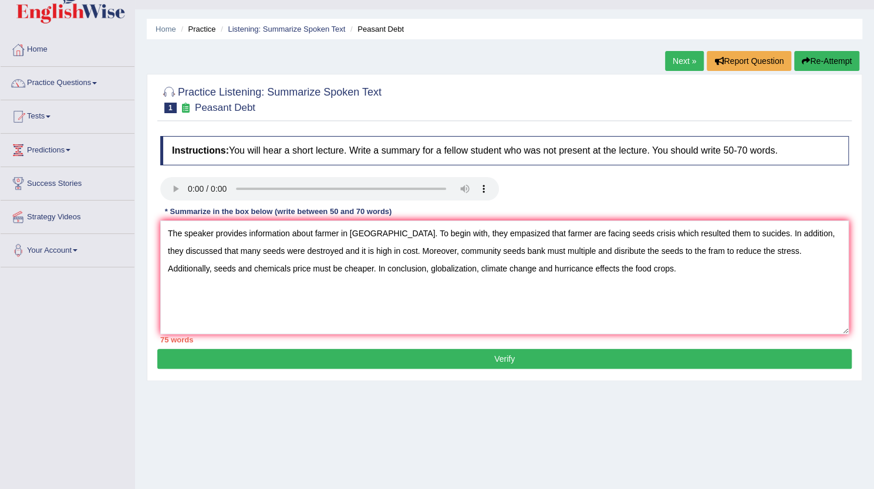
click at [585, 358] on button "Verify" at bounding box center [504, 359] width 694 height 20
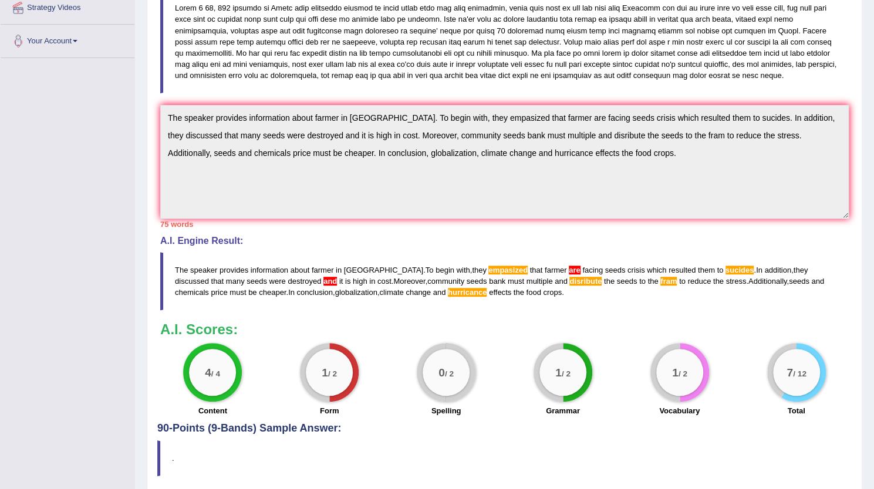
scroll to position [266, 0]
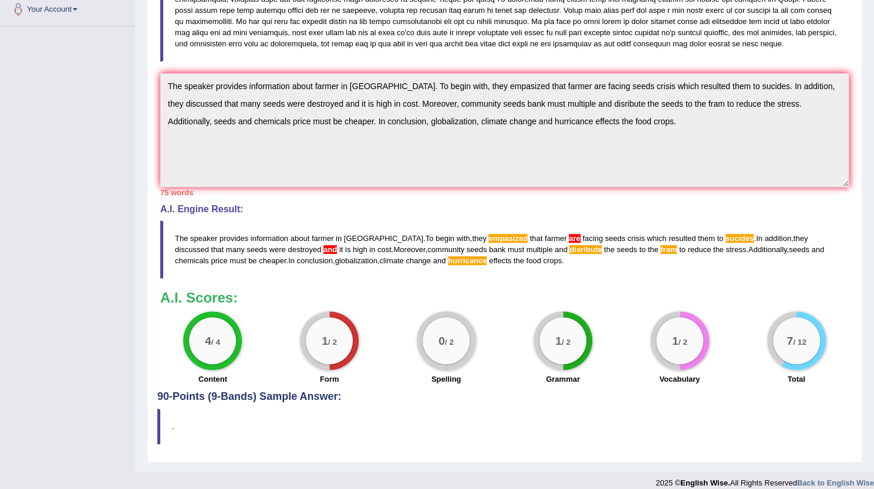
click at [159, 49] on div "Instructions: You will hear a short lecture. Write a summary for a fellow stude…" at bounding box center [504, 140] width 694 height 502
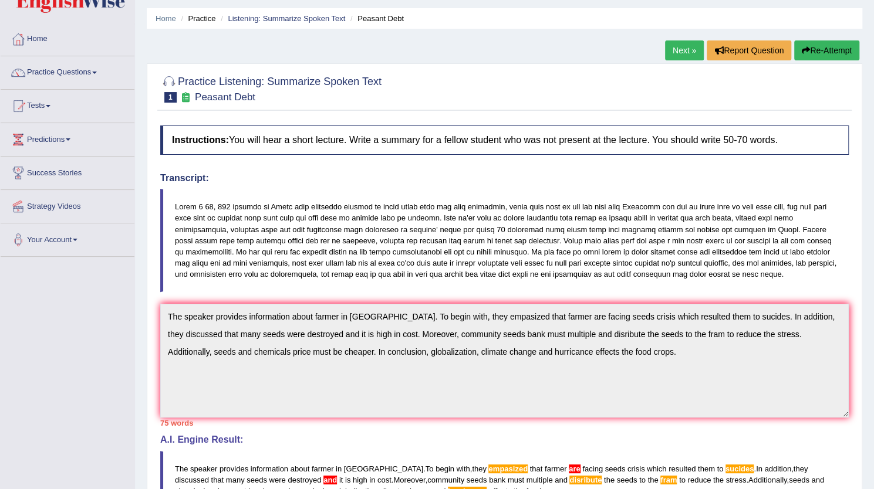
scroll to position [0, 0]
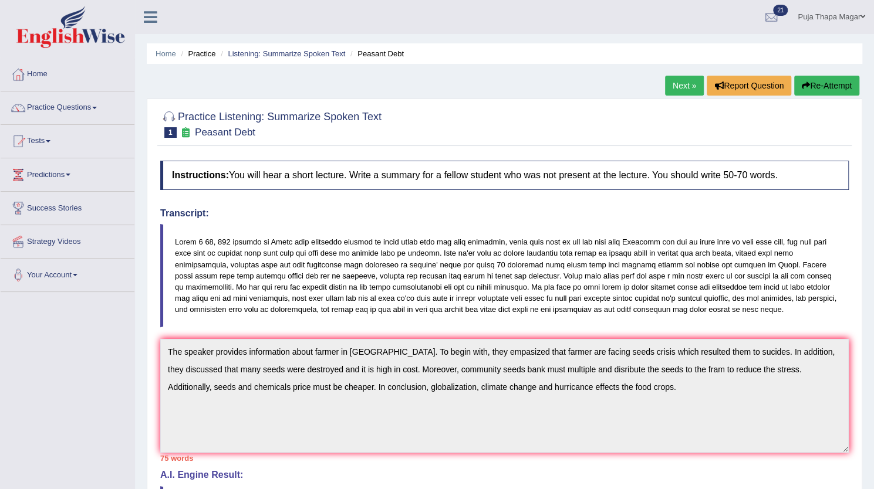
click at [818, 83] on button "Re-Attempt" at bounding box center [826, 86] width 65 height 20
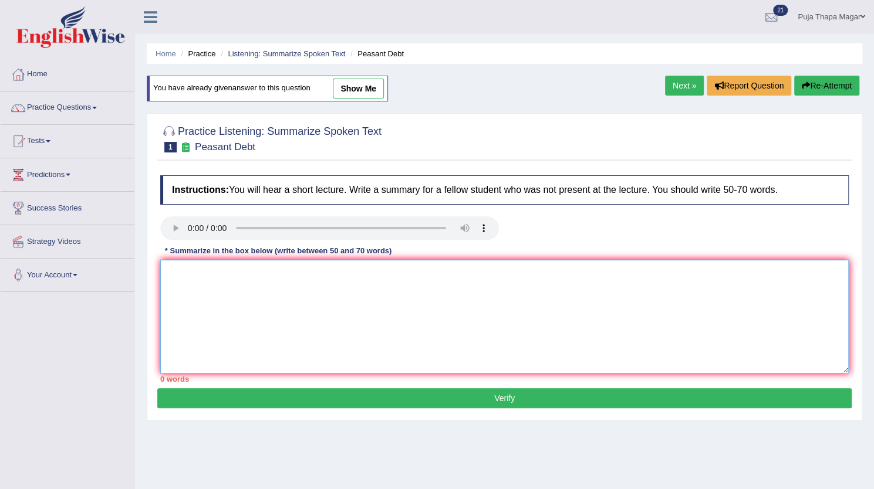
paste textarea "The speaker provides information about farmer in [GEOGRAPHIC_DATA]. To begin wi…"
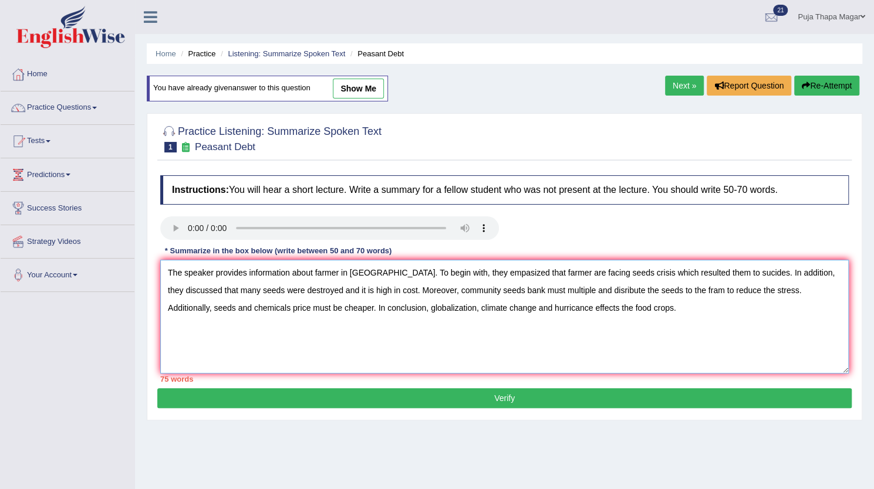
click at [702, 271] on textarea "The speaker provides information about farmer in [GEOGRAPHIC_DATA]. To begin wi…" at bounding box center [504, 317] width 688 height 114
click at [302, 289] on textarea "The speaker provides information about farmer in [GEOGRAPHIC_DATA]. To begin wi…" at bounding box center [504, 317] width 688 height 114
click at [538, 286] on textarea "The speaker provides information about farmer in [GEOGRAPHIC_DATA]. To begin wi…" at bounding box center [504, 317] width 688 height 114
click at [444, 305] on textarea "The speaker provides information about farmer in [GEOGRAPHIC_DATA]. To begin wi…" at bounding box center [504, 317] width 688 height 114
click at [466, 307] on textarea "The speaker provides information about farmer in [GEOGRAPHIC_DATA]. To begin wi…" at bounding box center [504, 317] width 688 height 114
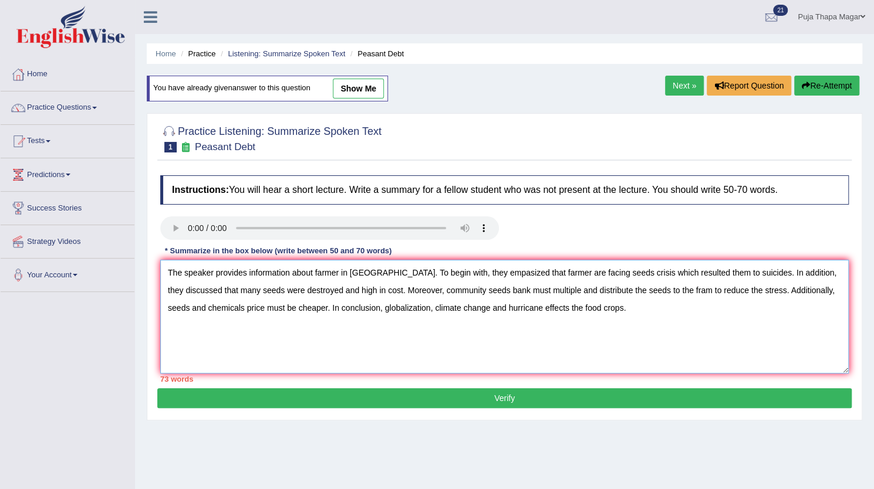
type textarea "The speaker provides information about farmer in [GEOGRAPHIC_DATA]. To begin wi…"
click at [657, 392] on button "Verify" at bounding box center [504, 399] width 694 height 20
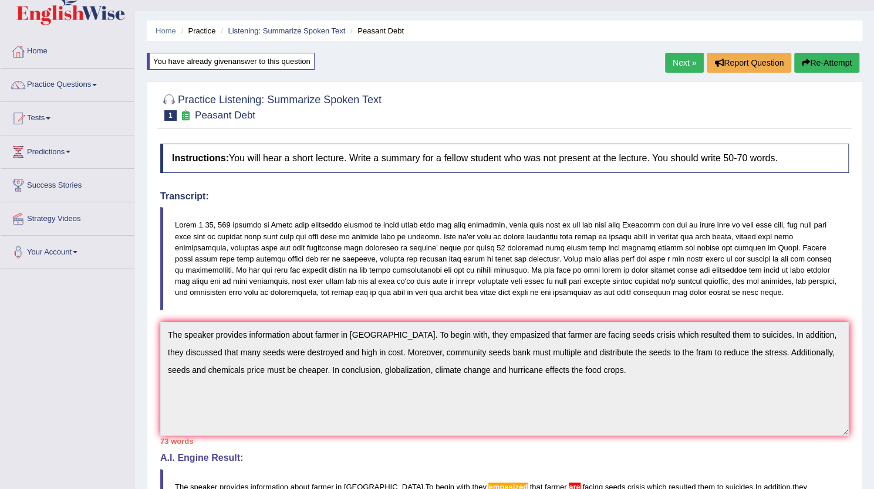
scroll to position [22, 0]
click at [823, 56] on button "Re-Attempt" at bounding box center [826, 63] width 65 height 20
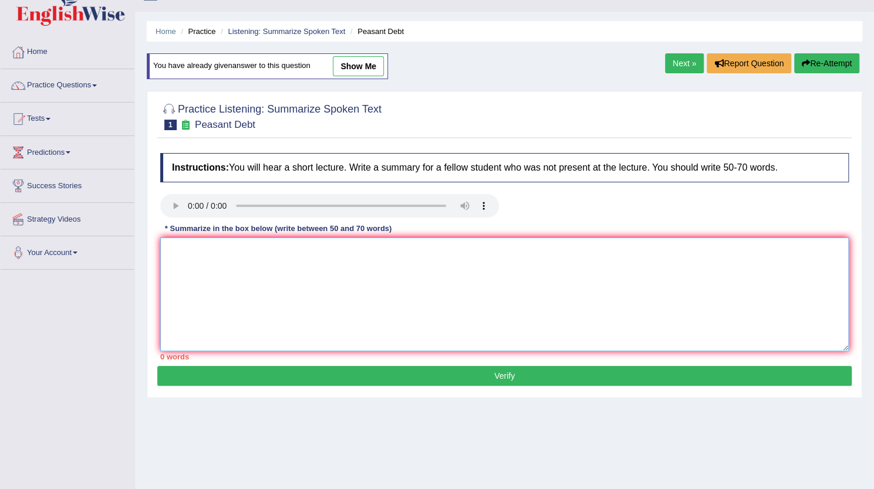
click at [280, 266] on textarea at bounding box center [504, 295] width 688 height 114
paste textarea "The speaker provides information about farmer in India. To begin with, they emp…"
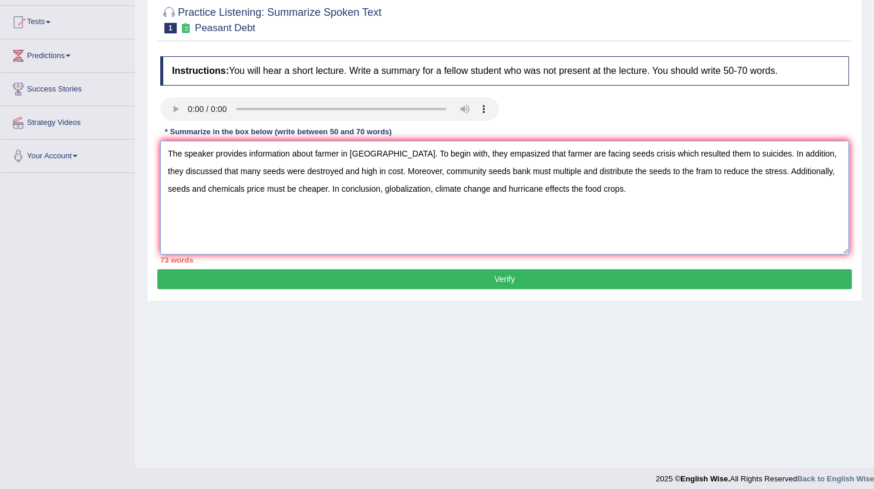
scroll to position [127, 0]
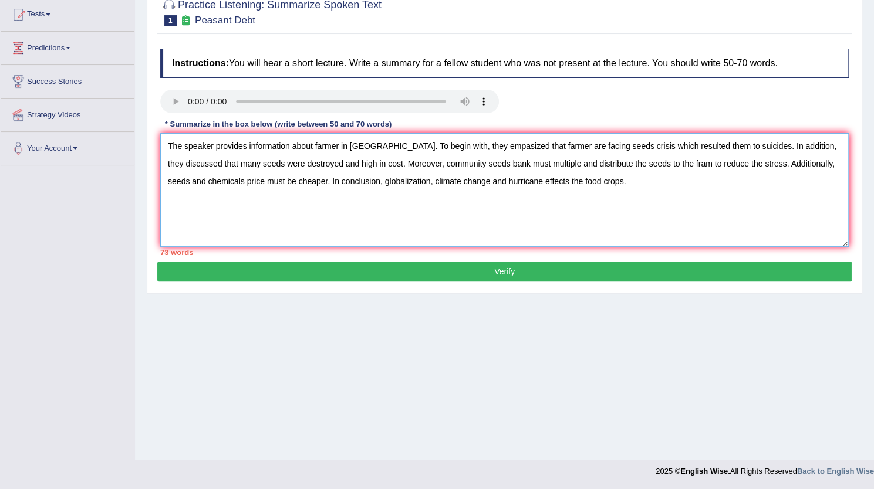
click at [457, 146] on textarea "The speaker provides information about farmer in India. To begin with, they emp…" at bounding box center [504, 190] width 688 height 114
type textarea "The speaker provides information about farmer in India. To begin with, they emp…"
click at [545, 272] on button "Verify" at bounding box center [504, 272] width 694 height 20
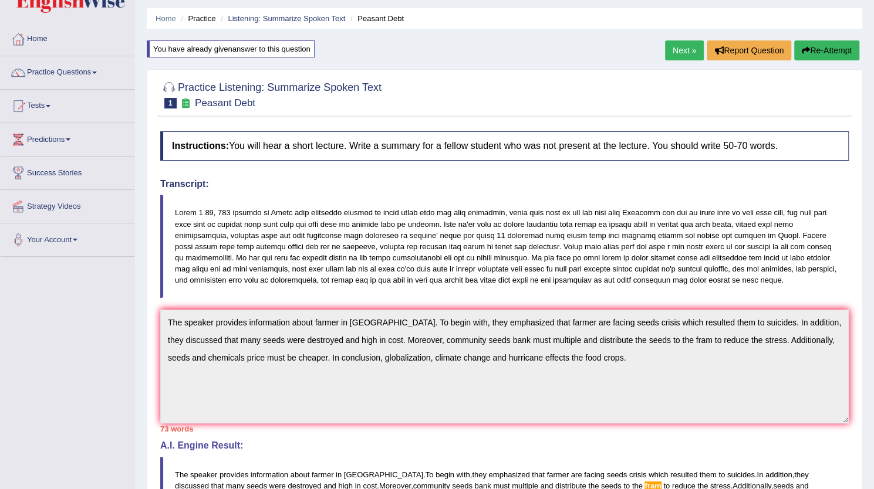
scroll to position [0, 0]
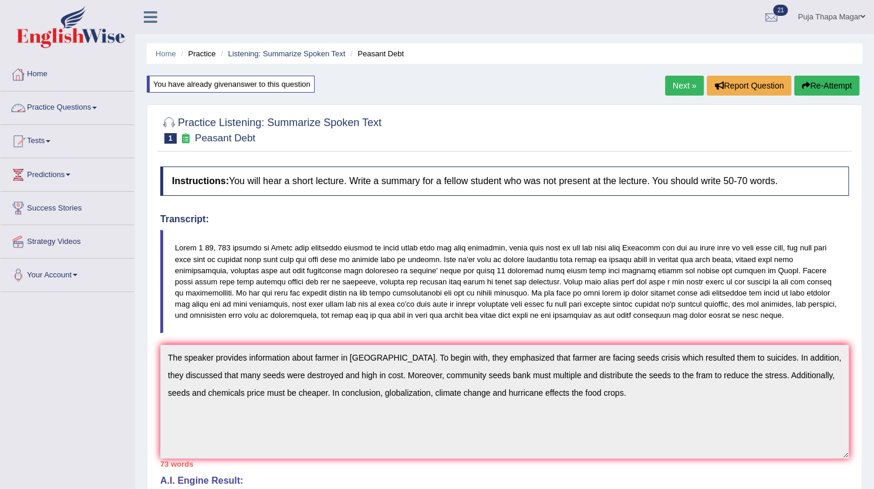
click at [86, 102] on link "Practice Questions" at bounding box center [68, 106] width 134 height 29
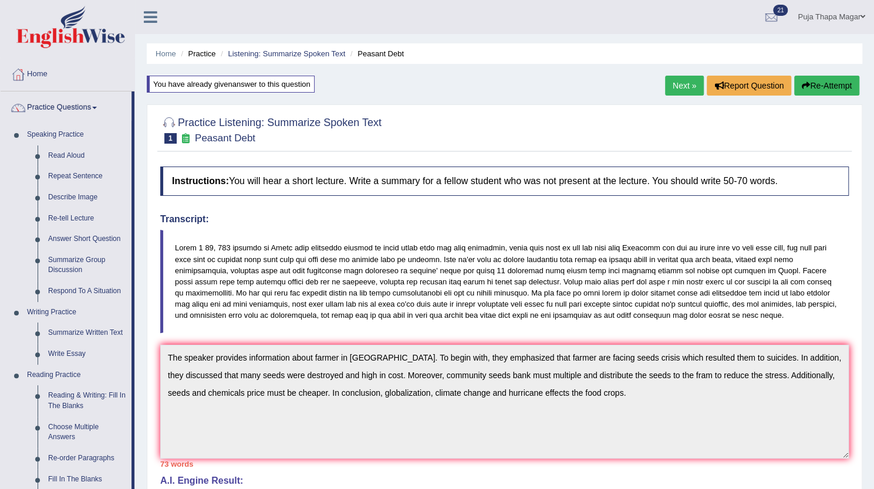
scroll to position [144, 0]
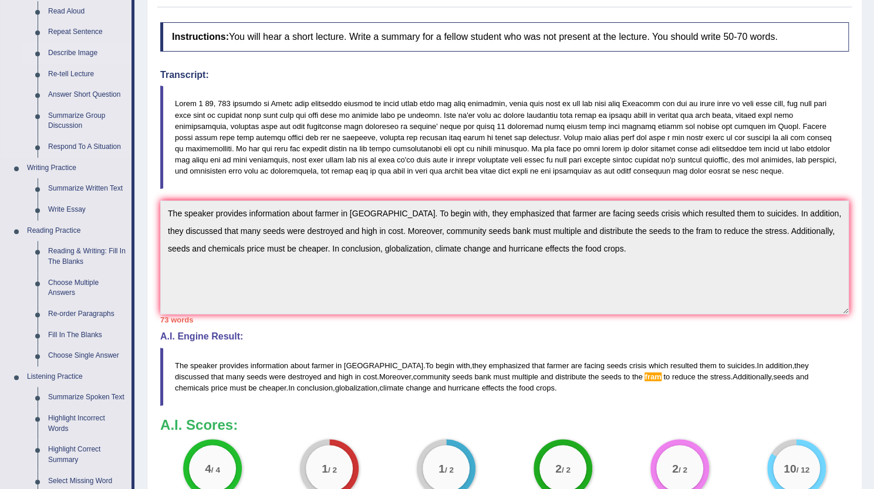
click at [90, 50] on link "Describe Image" at bounding box center [87, 53] width 89 height 21
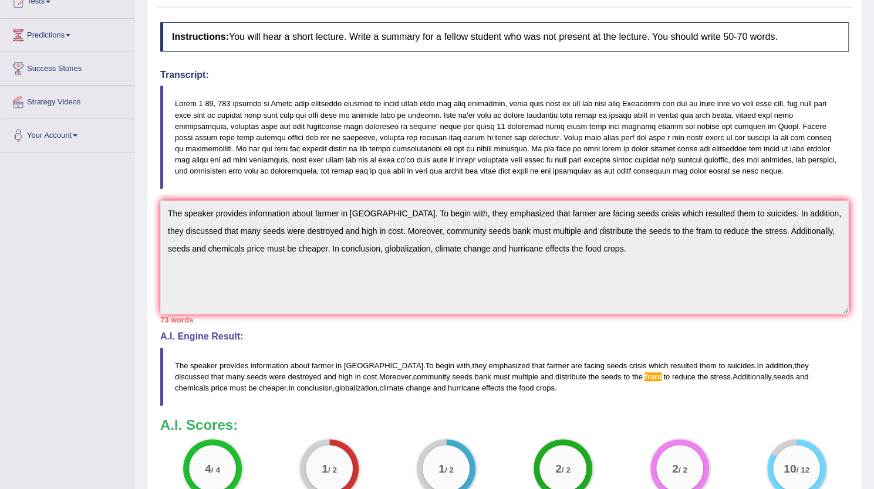
scroll to position [204, 0]
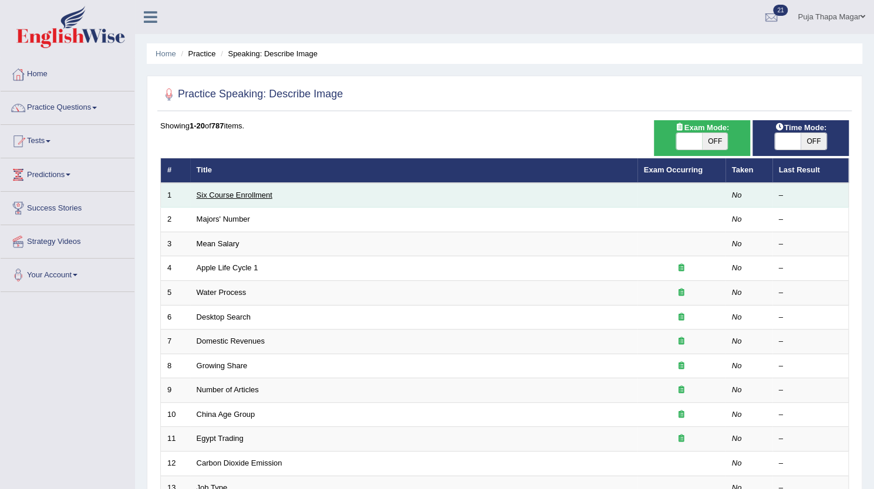
click at [259, 193] on link "Six Course Enrollment" at bounding box center [235, 195] width 76 height 9
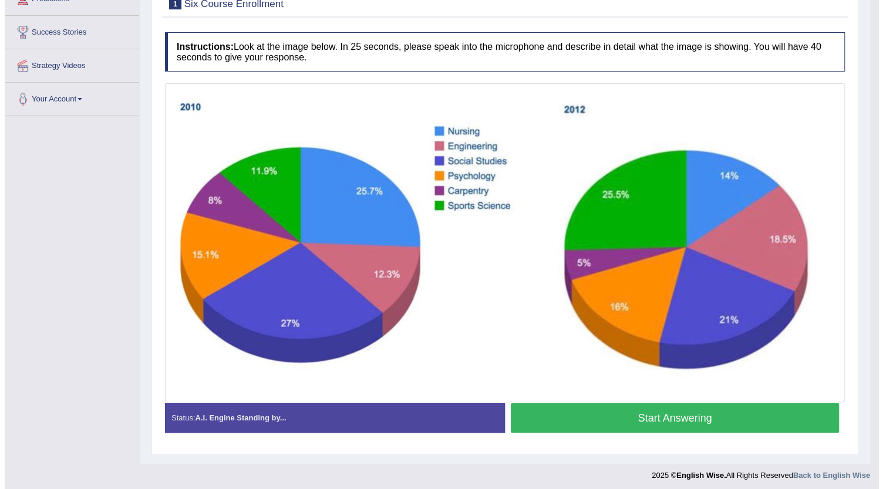
scroll to position [182, 0]
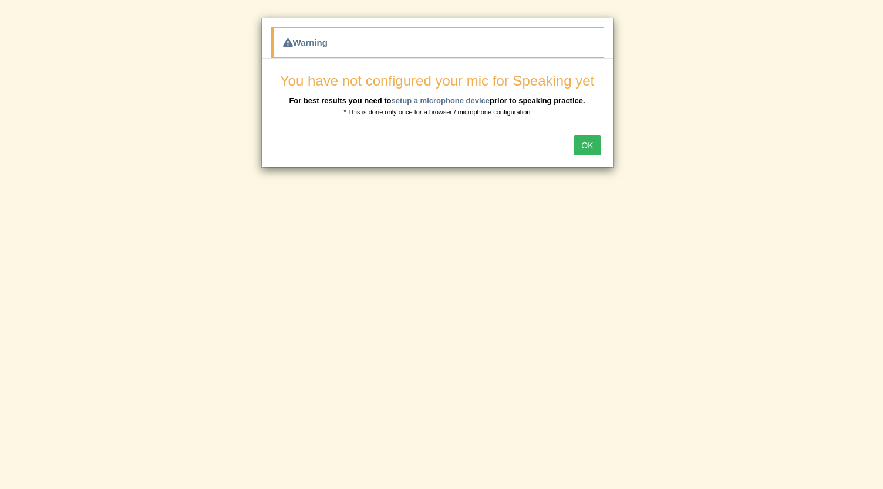
click at [599, 136] on button "OK" at bounding box center [586, 146] width 27 height 20
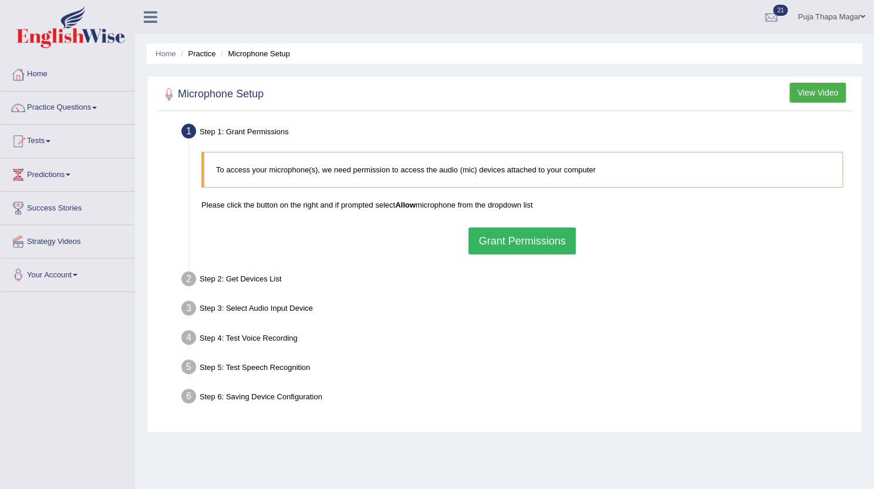
click at [532, 243] on button "Grant Permissions" at bounding box center [521, 241] width 107 height 27
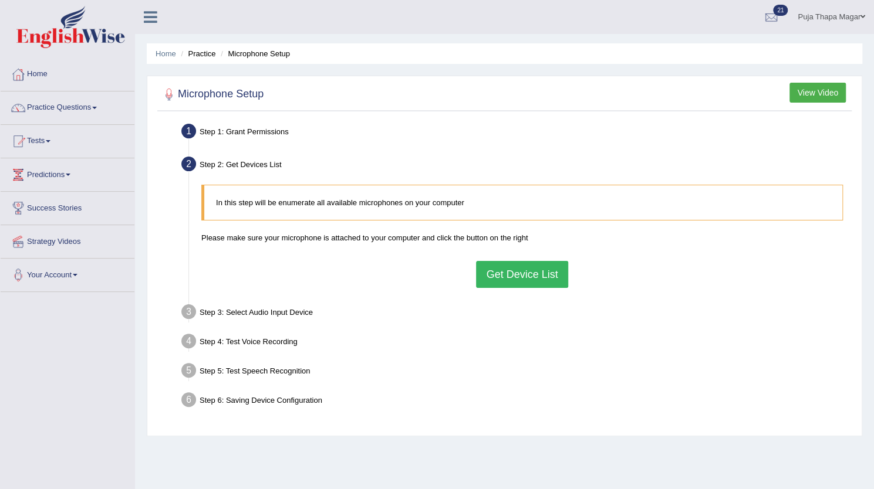
click at [528, 273] on button "Get Device List" at bounding box center [522, 274] width 92 height 27
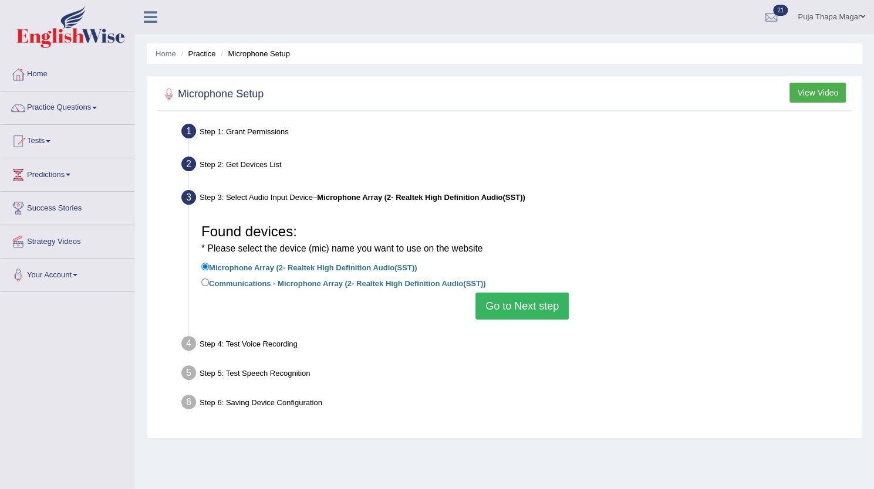
scroll to position [127, 0]
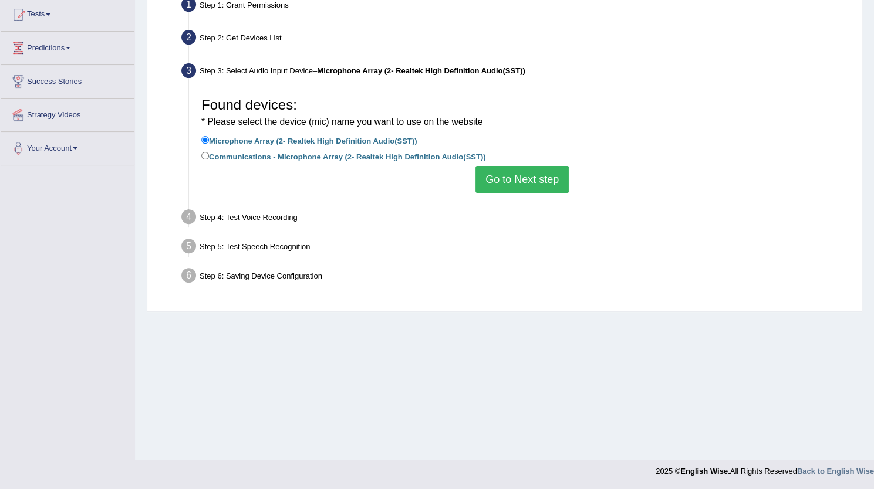
click at [529, 175] on button "Go to Next step" at bounding box center [521, 179] width 93 height 27
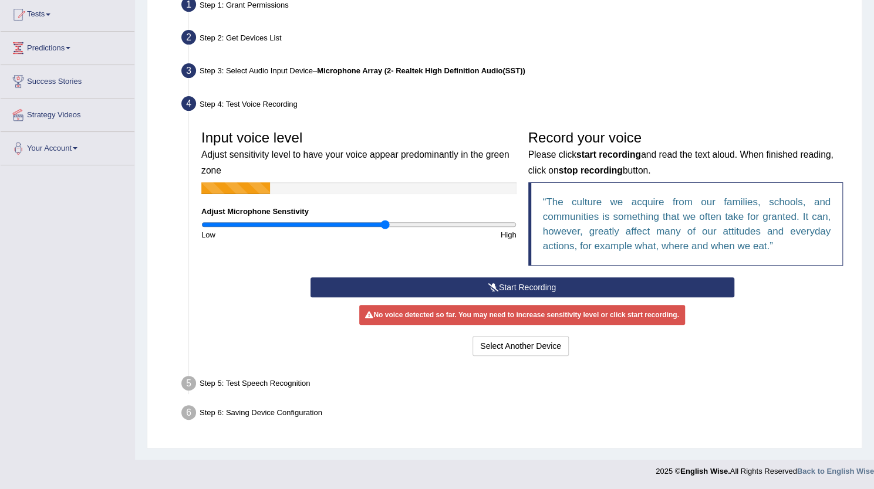
click at [386, 220] on input "range" at bounding box center [358, 224] width 315 height 9
click at [549, 283] on button "Start Recording" at bounding box center [522, 288] width 424 height 20
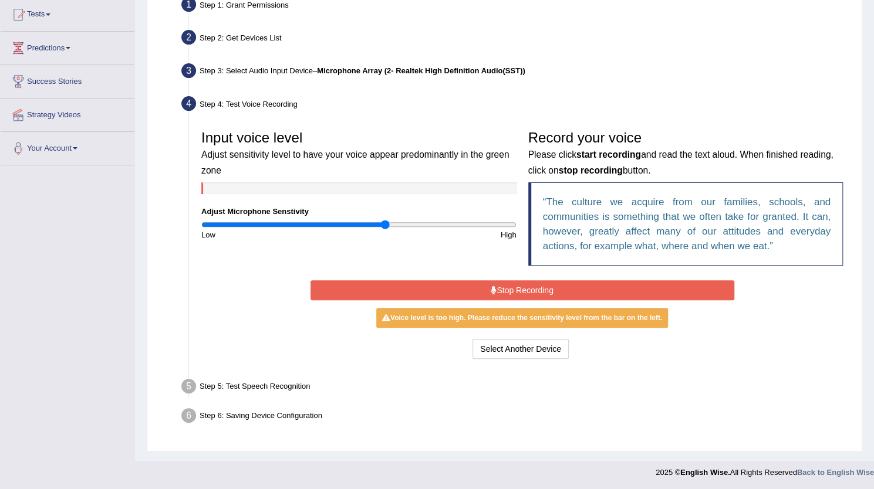
click at [549, 283] on button "Stop Recording" at bounding box center [522, 291] width 424 height 20
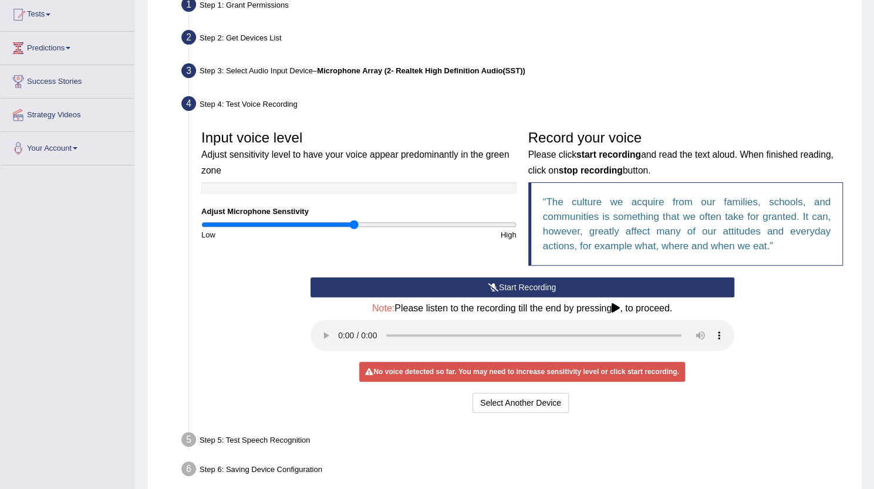
click at [352, 224] on input "range" at bounding box center [358, 224] width 315 height 9
click at [290, 225] on input "range" at bounding box center [358, 224] width 315 height 9
click at [514, 288] on button "Start Recording" at bounding box center [522, 288] width 424 height 20
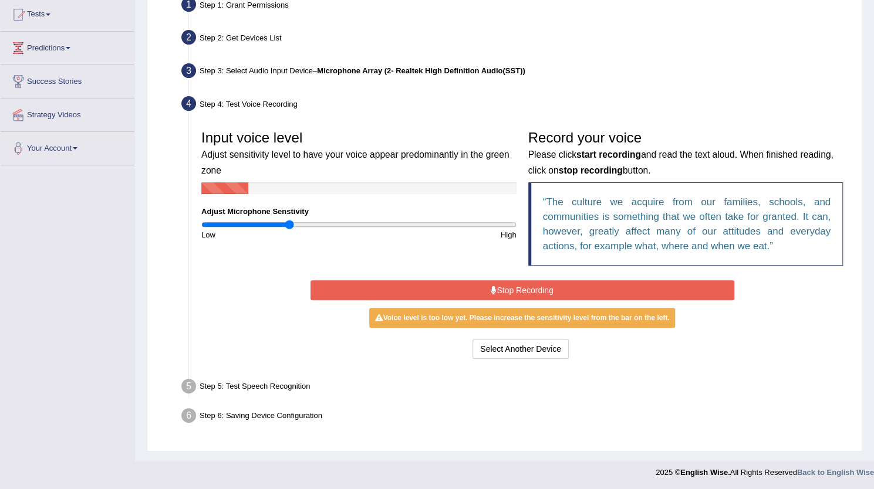
click at [514, 288] on button "Stop Recording" at bounding box center [522, 291] width 424 height 20
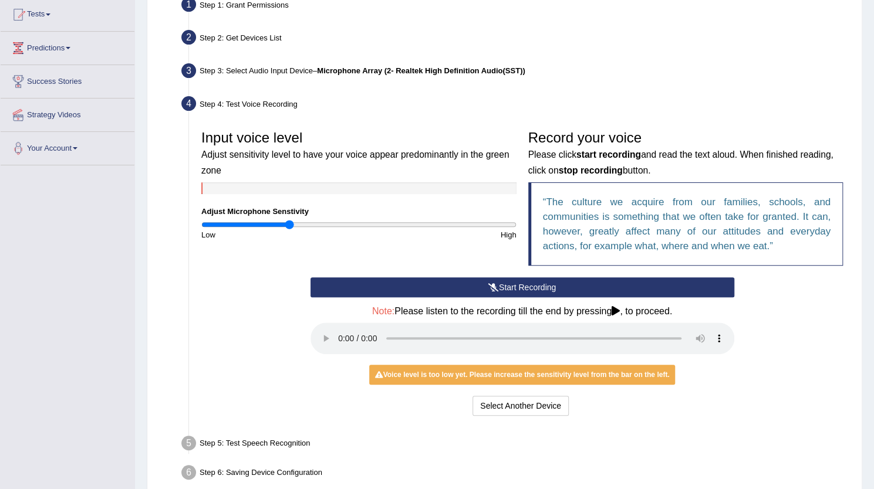
click at [514, 288] on button "Start Recording" at bounding box center [522, 288] width 424 height 20
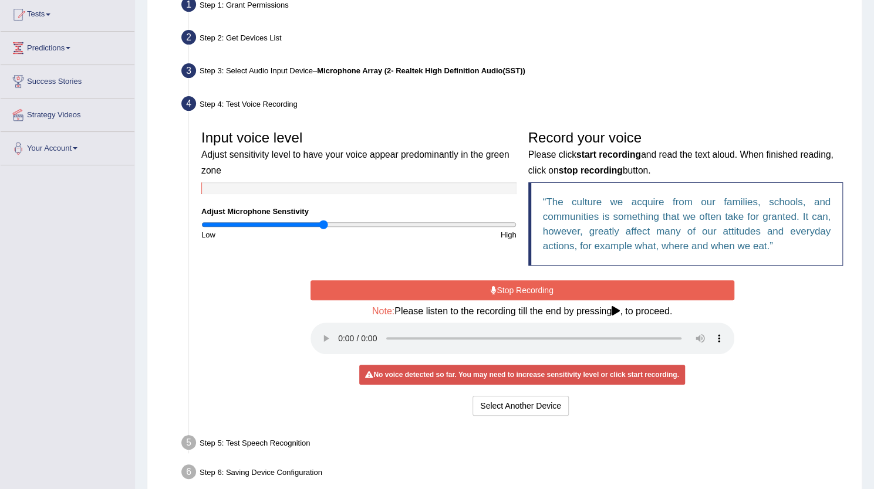
type input "0.78"
click at [324, 228] on input "range" at bounding box center [358, 224] width 315 height 9
click at [471, 291] on button "Stop Recording" at bounding box center [522, 291] width 424 height 20
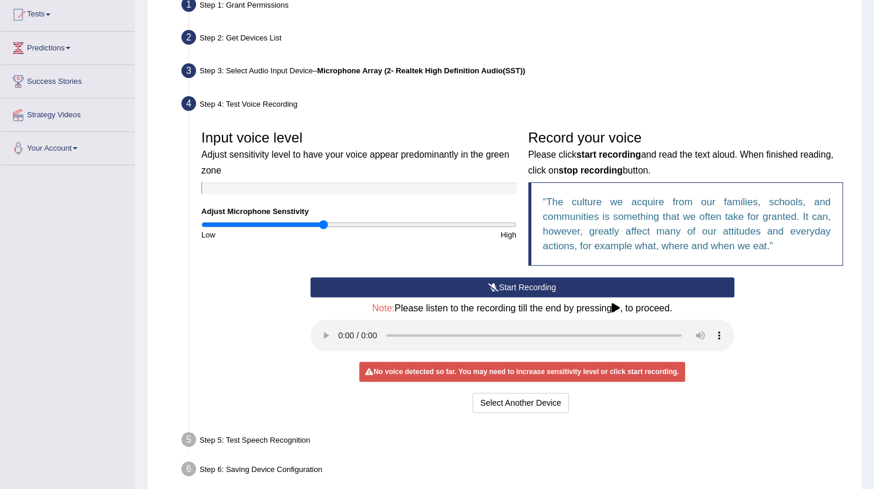
click at [539, 288] on button "Start Recording" at bounding box center [522, 288] width 424 height 20
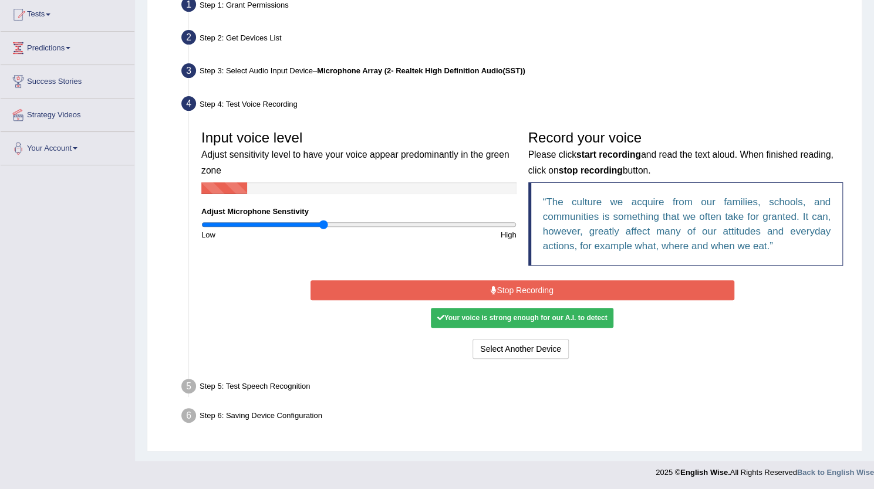
click at [539, 288] on button "Stop Recording" at bounding box center [522, 291] width 424 height 20
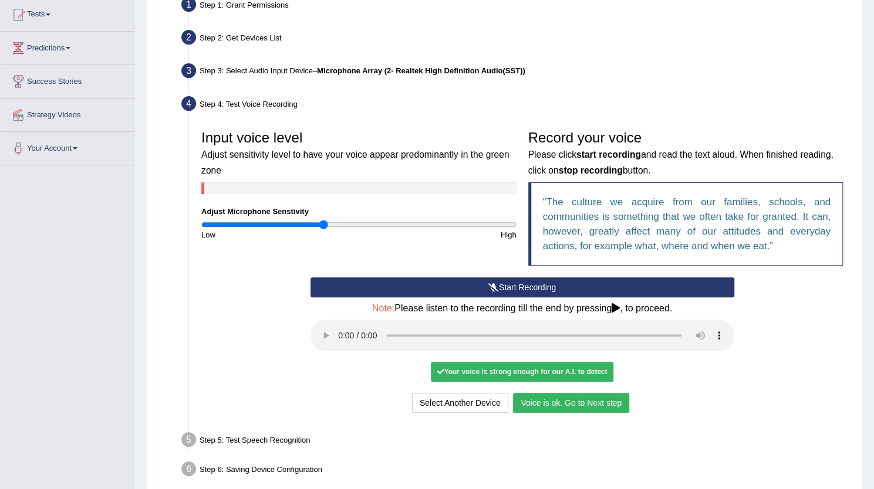
scroll to position [180, 0]
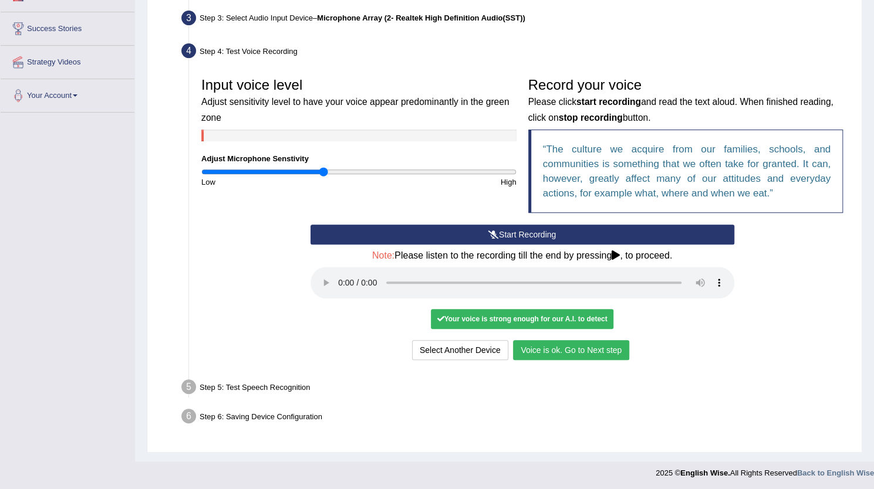
click at [592, 343] on button "Voice is ok. Go to Next step" at bounding box center [571, 350] width 116 height 20
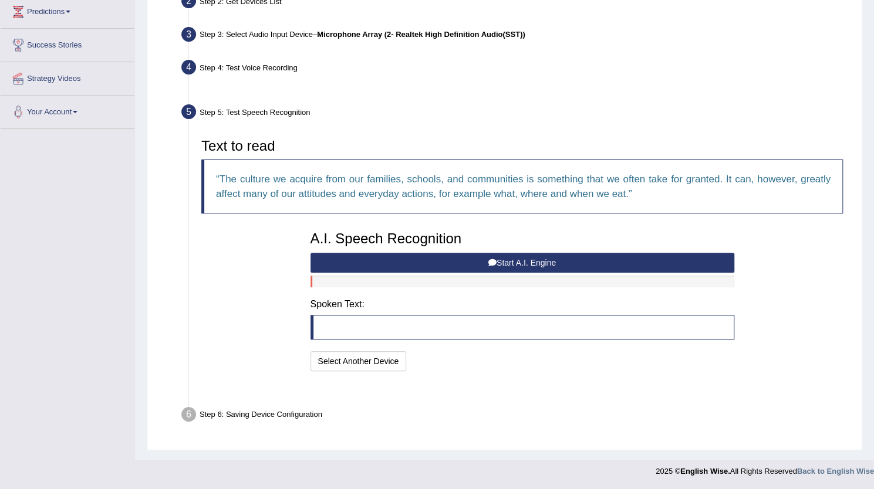
scroll to position [133, 0]
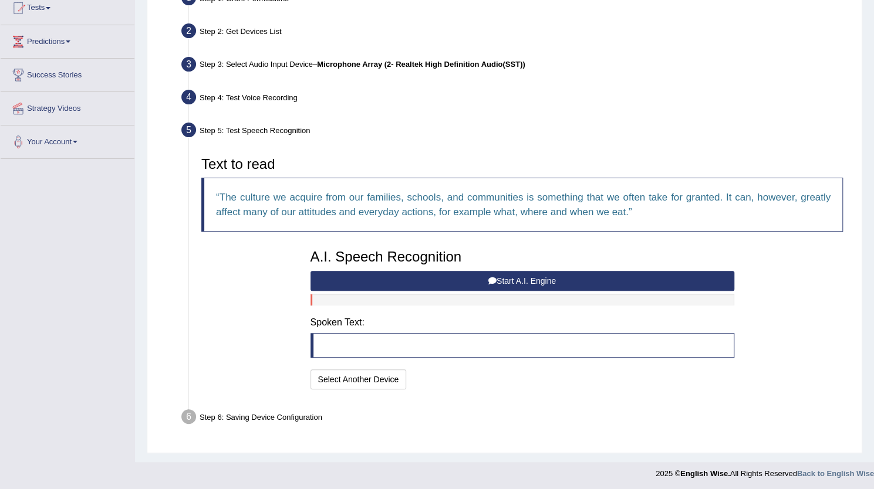
click at [587, 276] on button "Start A.I. Engine" at bounding box center [522, 281] width 424 height 20
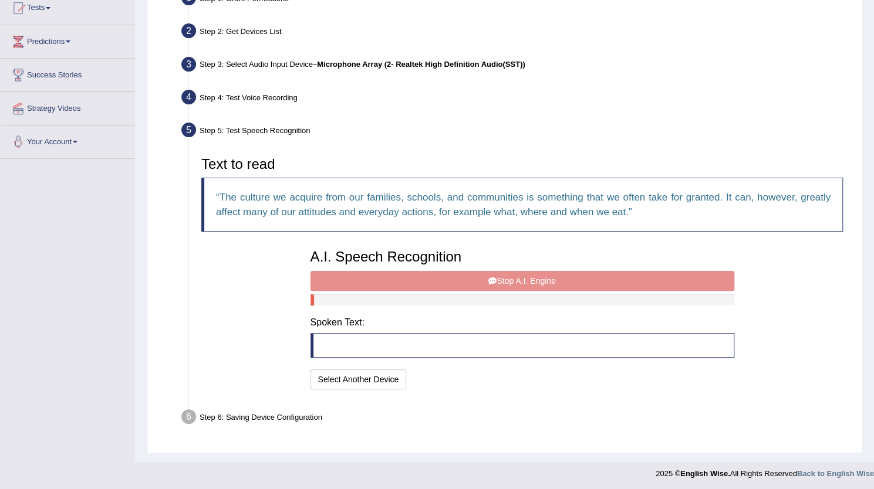
click at [587, 276] on div "A.I. Speech Recognition Start A.I. Engine Stop A.I. Engine Note: Please listen …" at bounding box center [522, 318] width 435 height 149
click at [506, 273] on div "A.I. Speech Recognition Start A.I. Engine Stop A.I. Engine Note: Please listen …" at bounding box center [522, 318] width 435 height 149
drag, startPoint x: 506, startPoint y: 273, endPoint x: 501, endPoint y: 262, distance: 12.6
click at [501, 262] on div "A.I. Speech Recognition Start A.I. Engine Stop A.I. Engine Note: Please listen …" at bounding box center [522, 318] width 435 height 149
click at [501, 262] on h3 "A.I. Speech Recognition" at bounding box center [522, 256] width 424 height 15
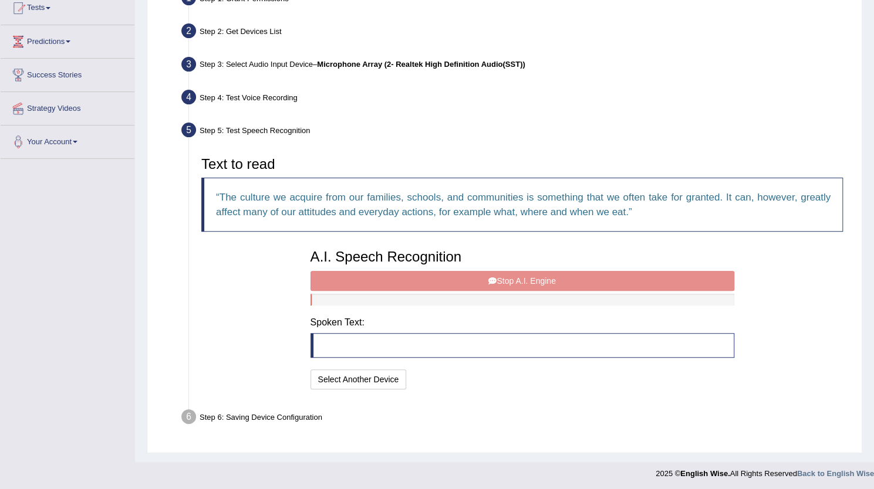
click at [506, 283] on div "A.I. Speech Recognition Start A.I. Engine Stop A.I. Engine Note: Please listen …" at bounding box center [522, 318] width 435 height 149
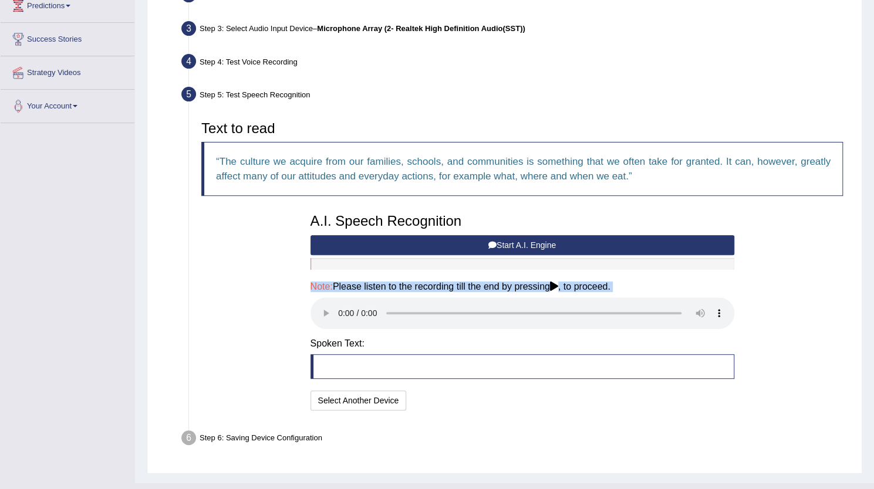
scroll to position [180, 0]
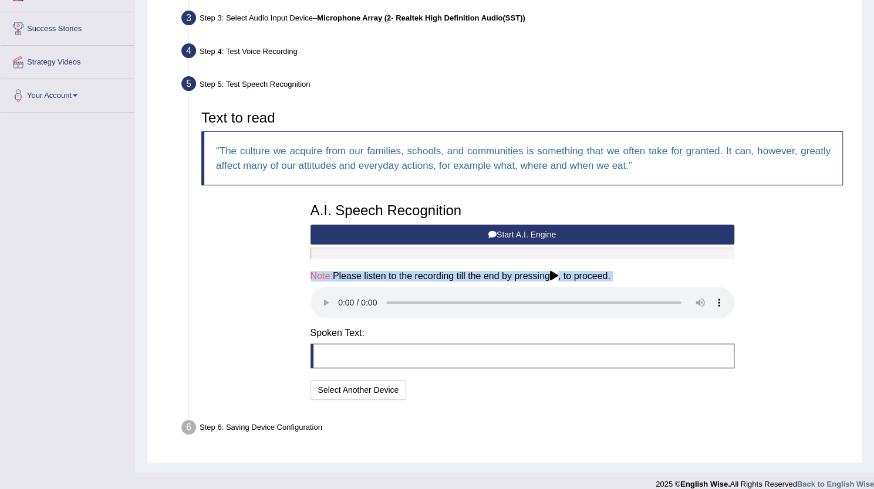
click at [629, 232] on button "Start A.I. Engine" at bounding box center [522, 235] width 424 height 20
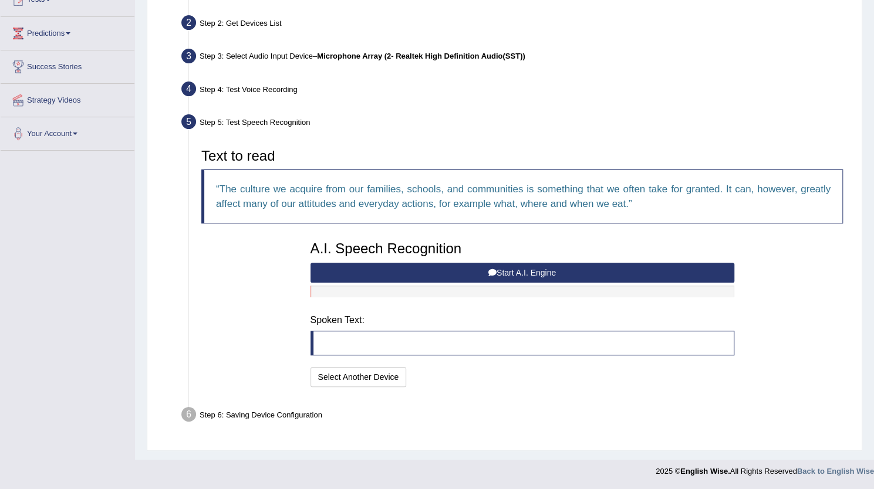
scroll to position [133, 0]
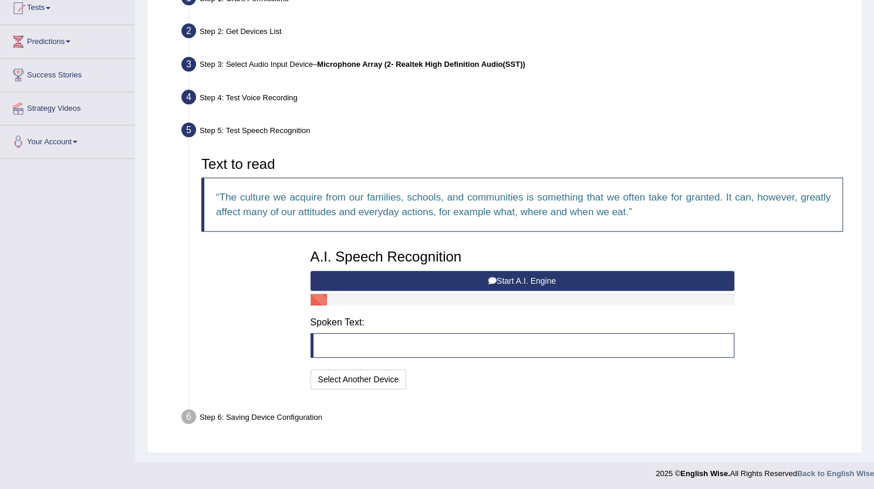
click at [642, 276] on button "Start A.I. Engine" at bounding box center [522, 281] width 424 height 20
click at [599, 278] on button "Start A.I. Engine" at bounding box center [522, 281] width 424 height 20
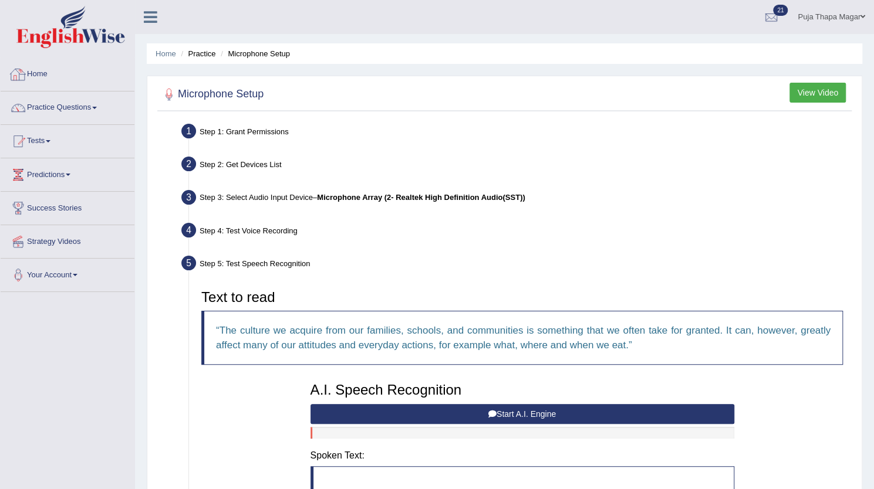
click at [45, 77] on link "Home" at bounding box center [68, 72] width 134 height 29
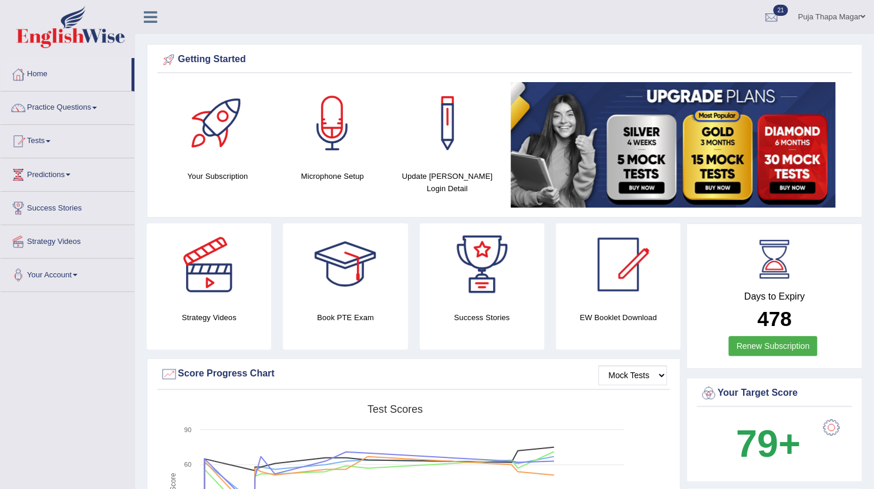
click at [845, 12] on link "Puja Thapa Magar" at bounding box center [831, 15] width 85 height 31
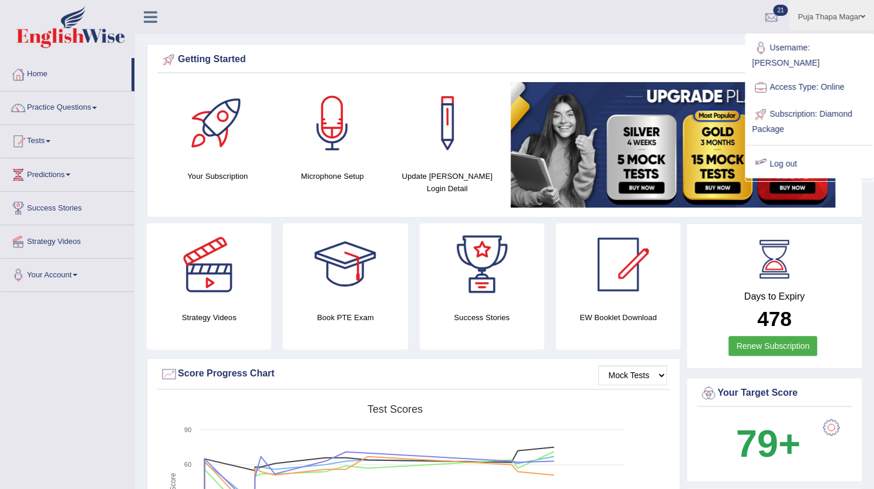
click at [785, 151] on link "Log out" at bounding box center [809, 164] width 127 height 27
